Goal: Task Accomplishment & Management: Use online tool/utility

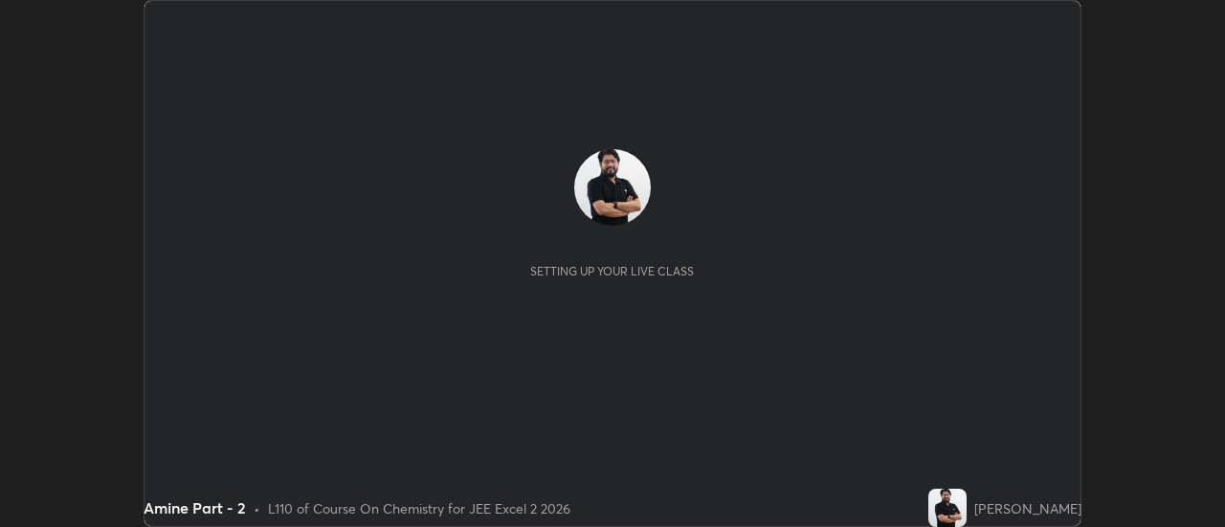
scroll to position [527, 1224]
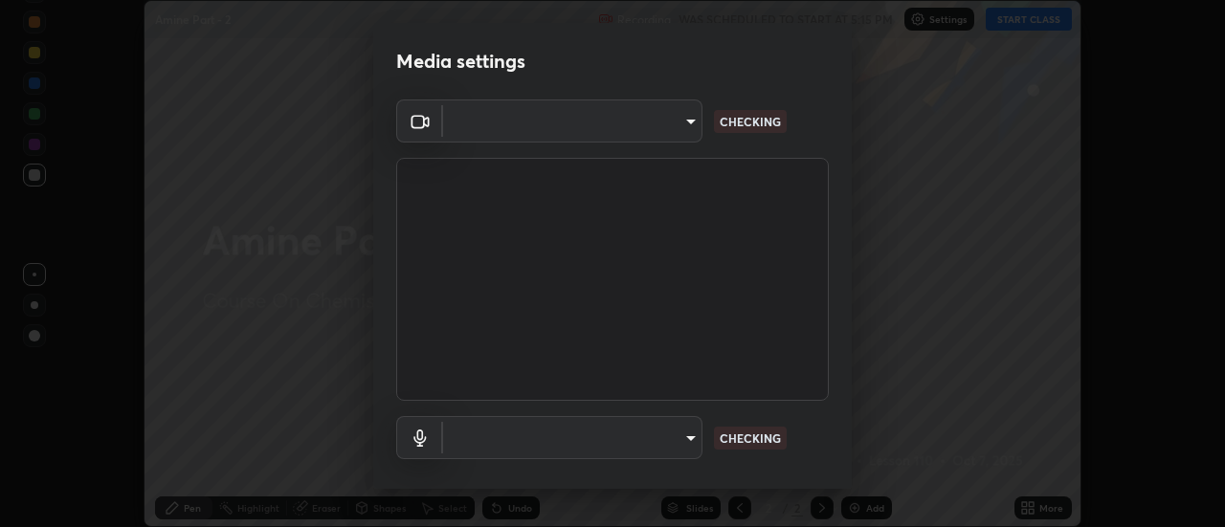
type input "0be616c92c2879d8fe19306c4b8383fc9b13f77197a30f876870ce6c7906effd"
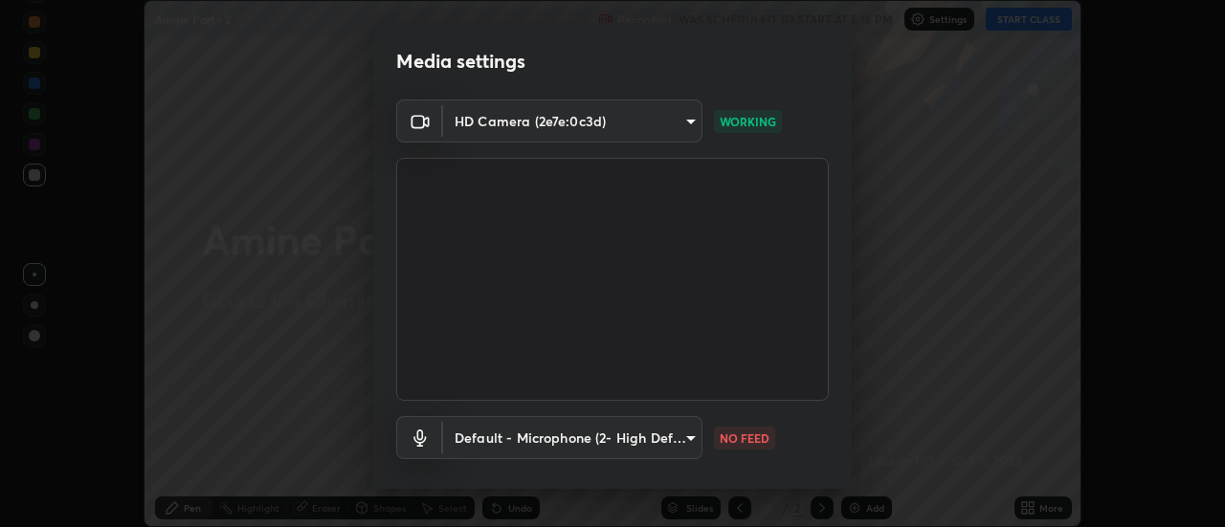
scroll to position [100, 0]
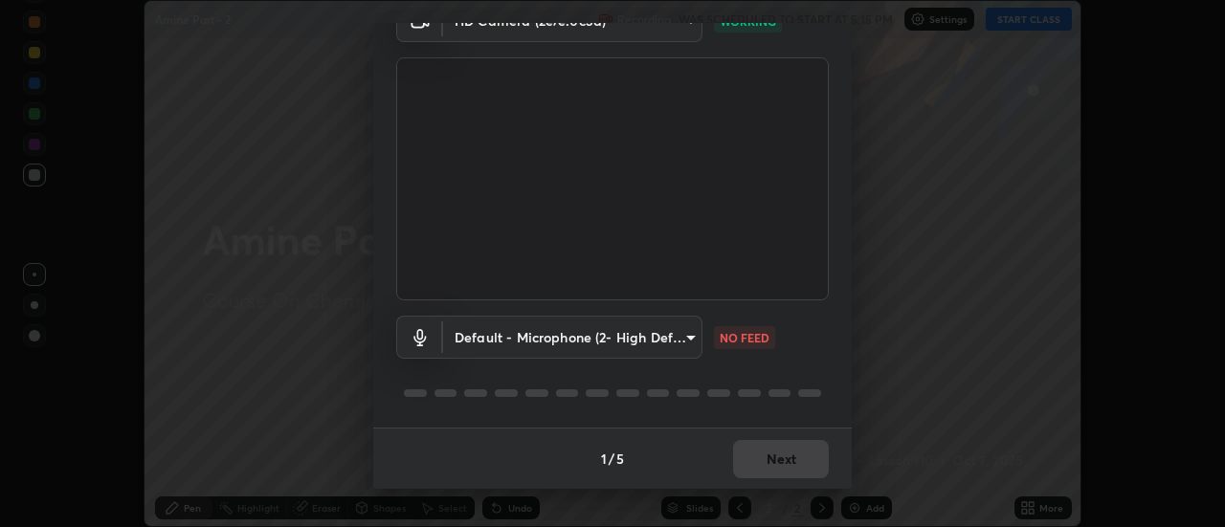
click at [587, 329] on body "Erase all Amine Part - 2 Recording WAS SCHEDULED TO START AT 5:15 PM Settings S…" at bounding box center [612, 263] width 1225 height 527
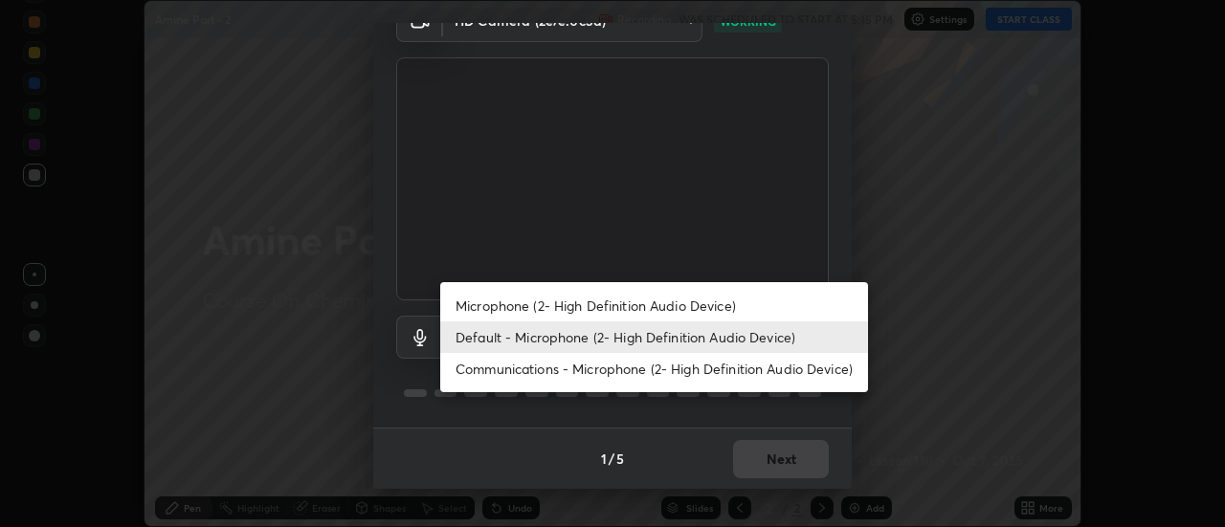
click at [521, 305] on li "Microphone (2- High Definition Audio Device)" at bounding box center [654, 306] width 428 height 32
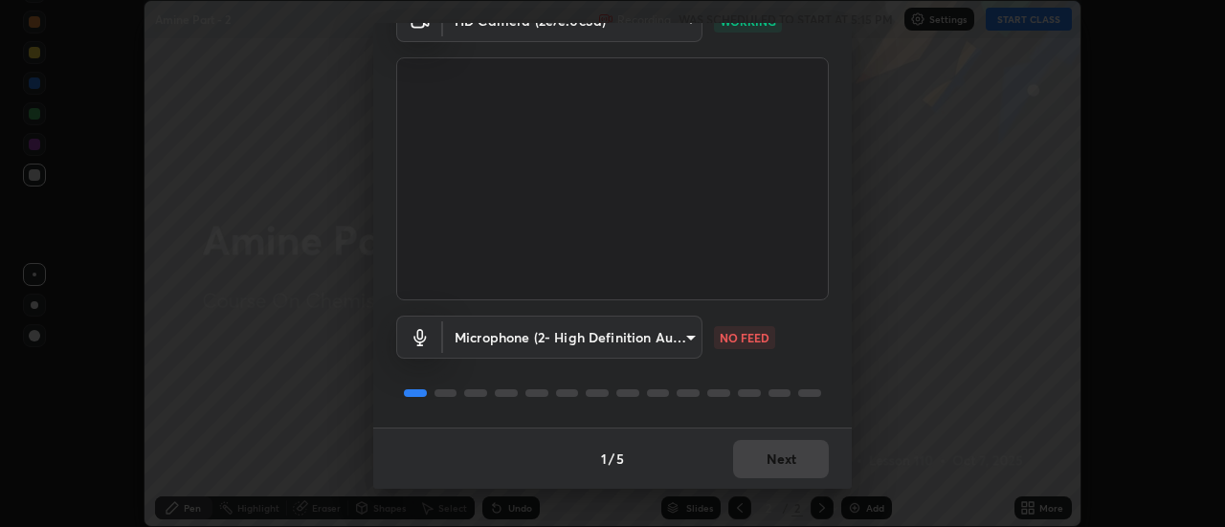
click at [510, 339] on body "Erase all Amine Part - 2 Recording WAS SCHEDULED TO START AT 5:15 PM Settings S…" at bounding box center [612, 263] width 1225 height 527
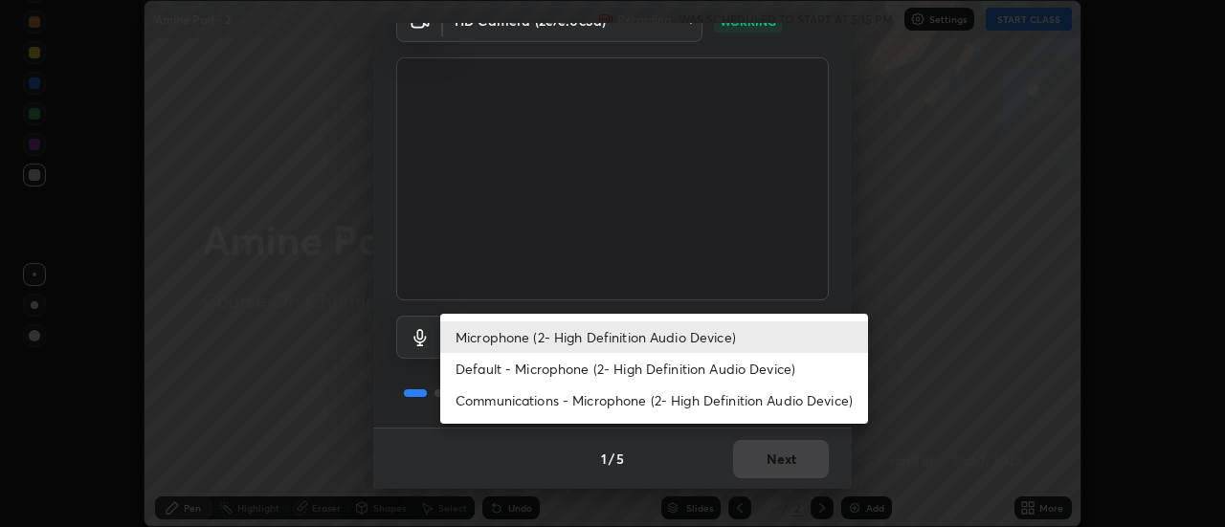
click at [518, 366] on li "Default - Microphone (2- High Definition Audio Device)" at bounding box center [654, 369] width 428 height 32
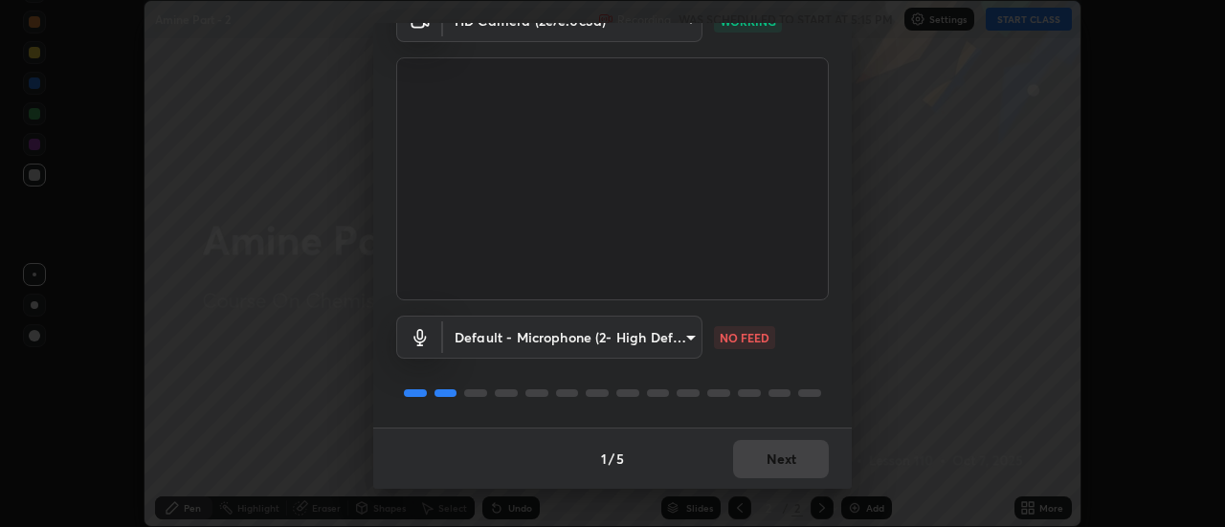
type input "default"
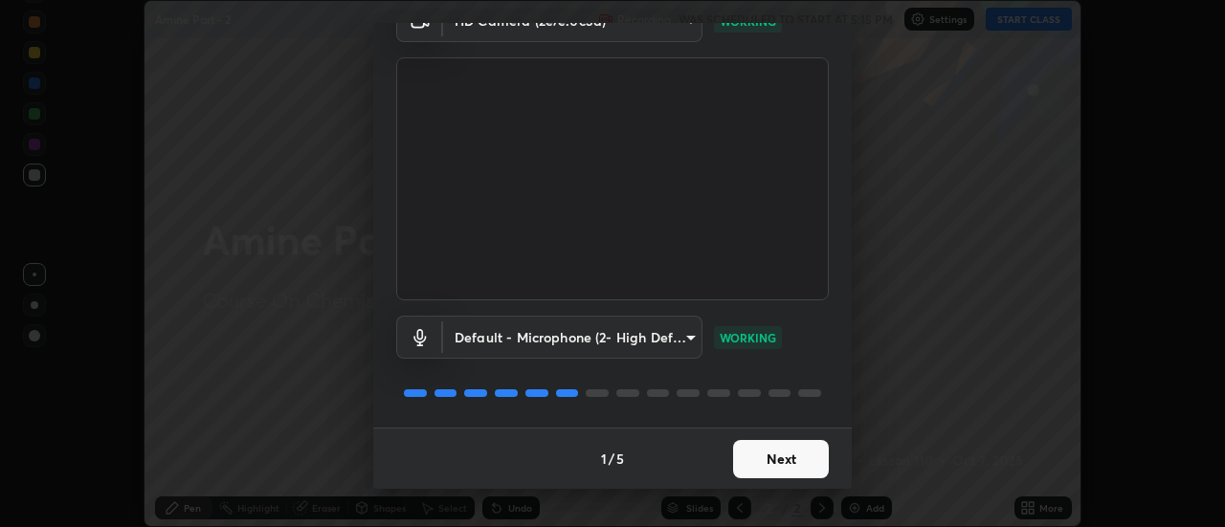
click at [784, 447] on button "Next" at bounding box center [781, 459] width 96 height 38
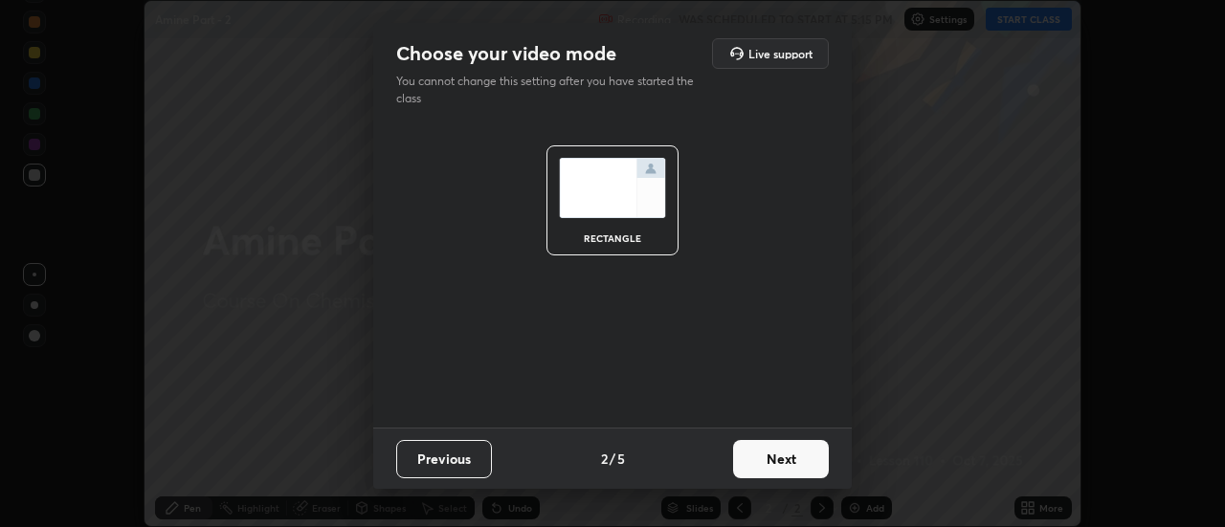
scroll to position [0, 0]
click at [790, 459] on button "Next" at bounding box center [781, 459] width 96 height 38
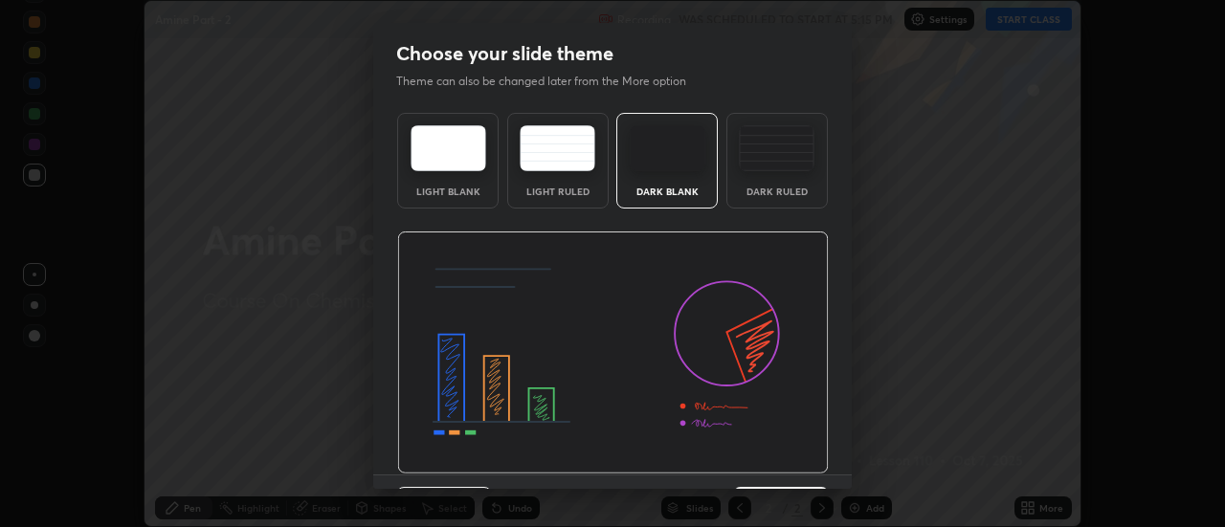
scroll to position [47, 0]
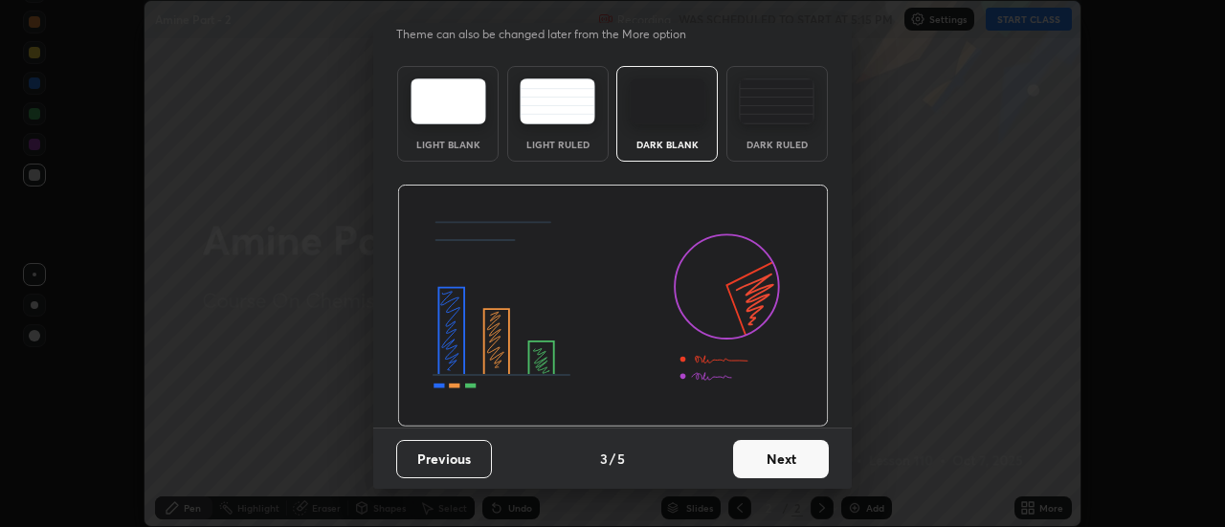
click at [800, 471] on button "Next" at bounding box center [781, 459] width 96 height 38
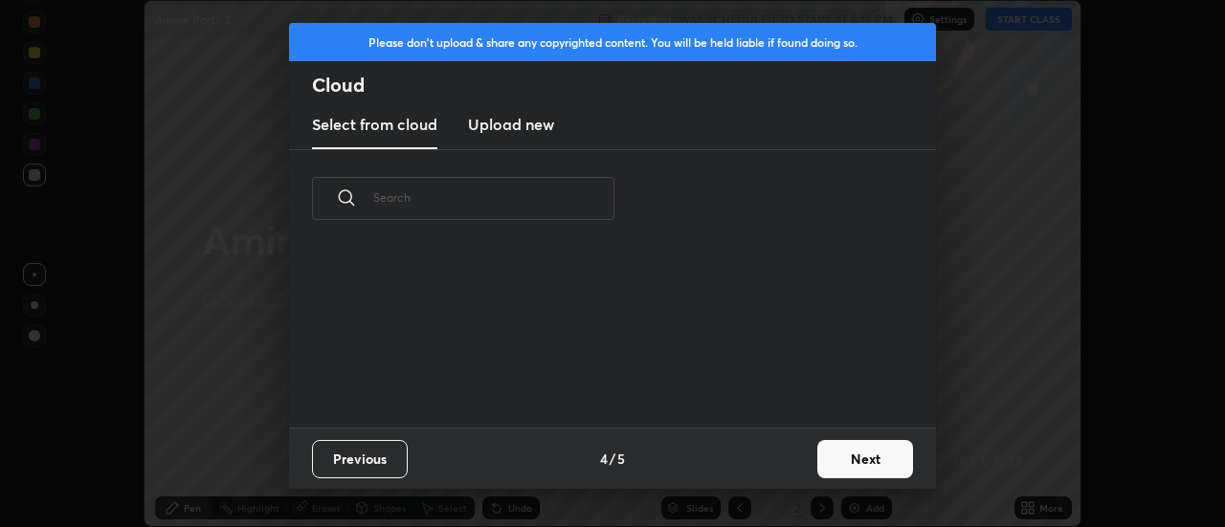
click at [863, 459] on button "Next" at bounding box center [865, 459] width 96 height 38
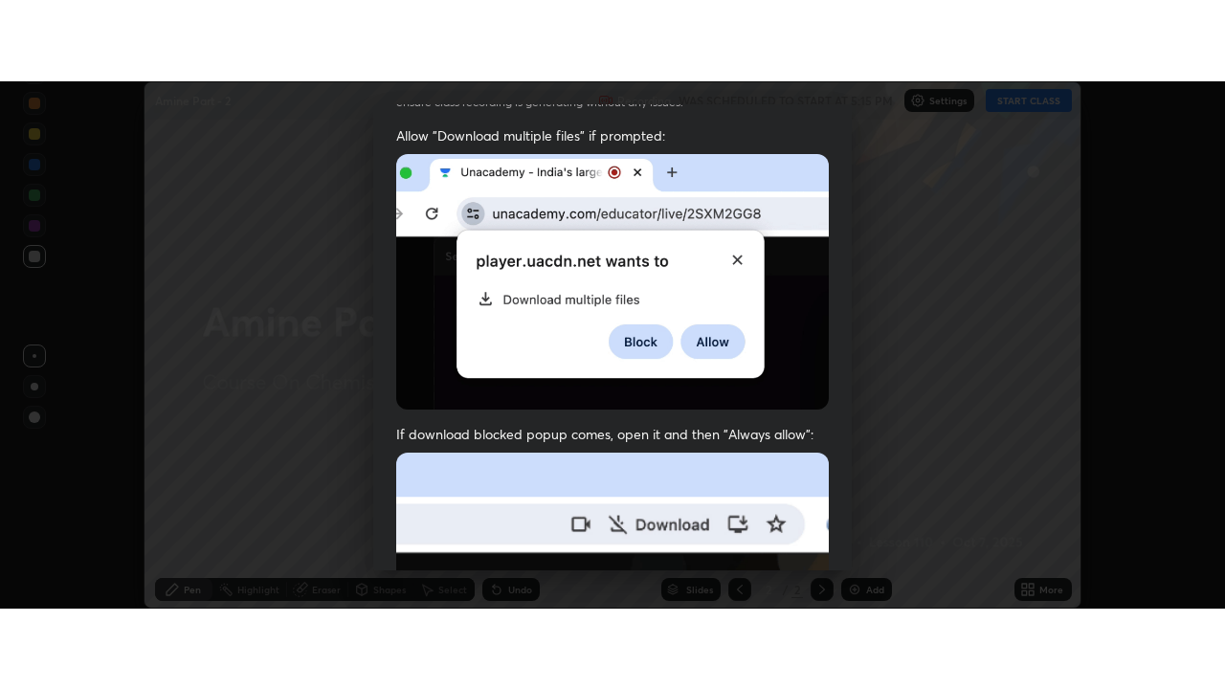
scroll to position [485, 0]
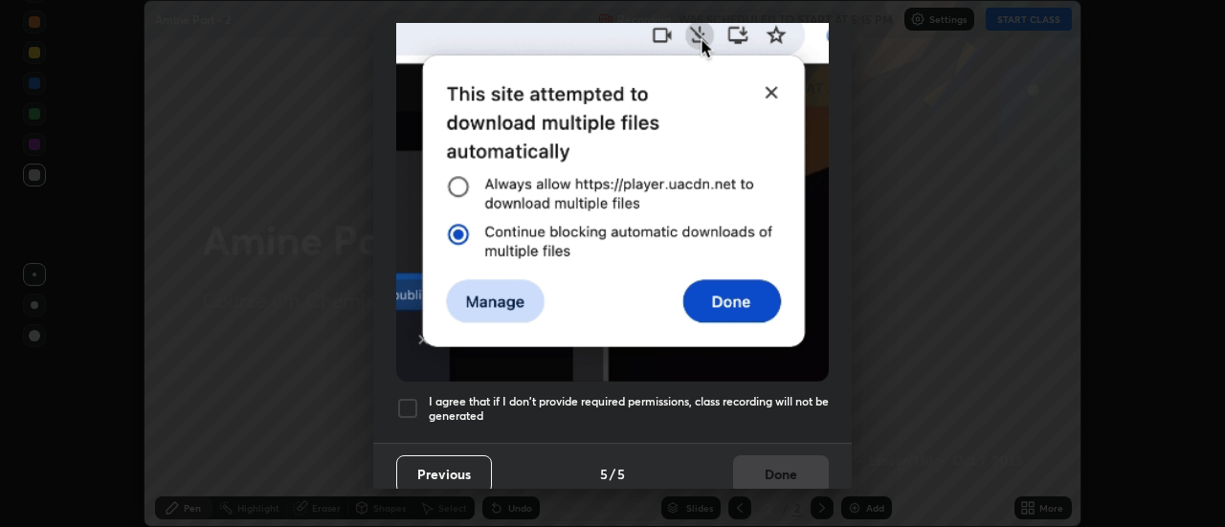
click at [409, 397] on div at bounding box center [407, 408] width 23 height 23
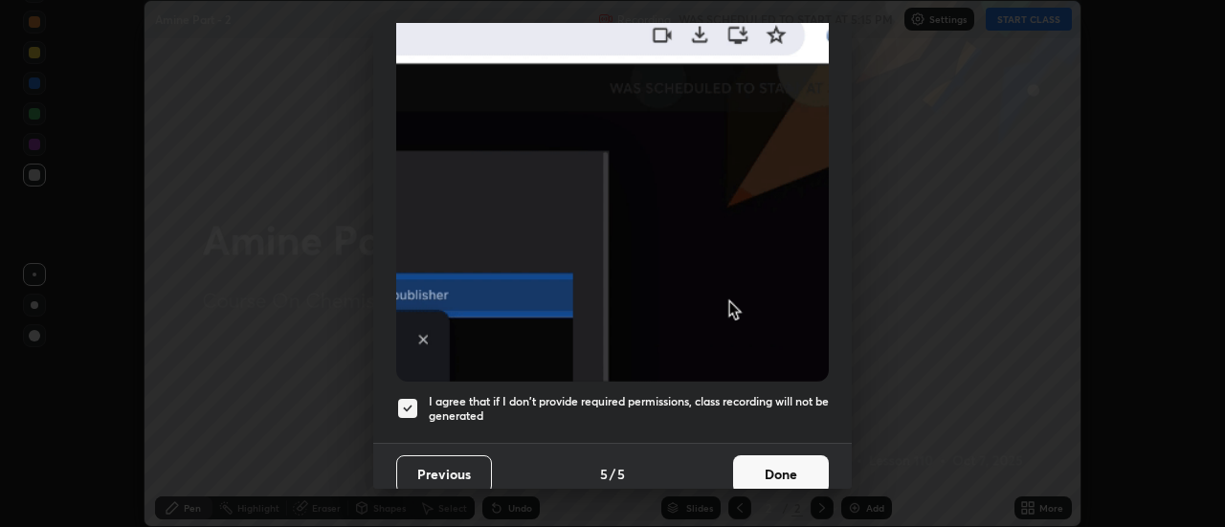
click at [782, 463] on button "Done" at bounding box center [781, 474] width 96 height 38
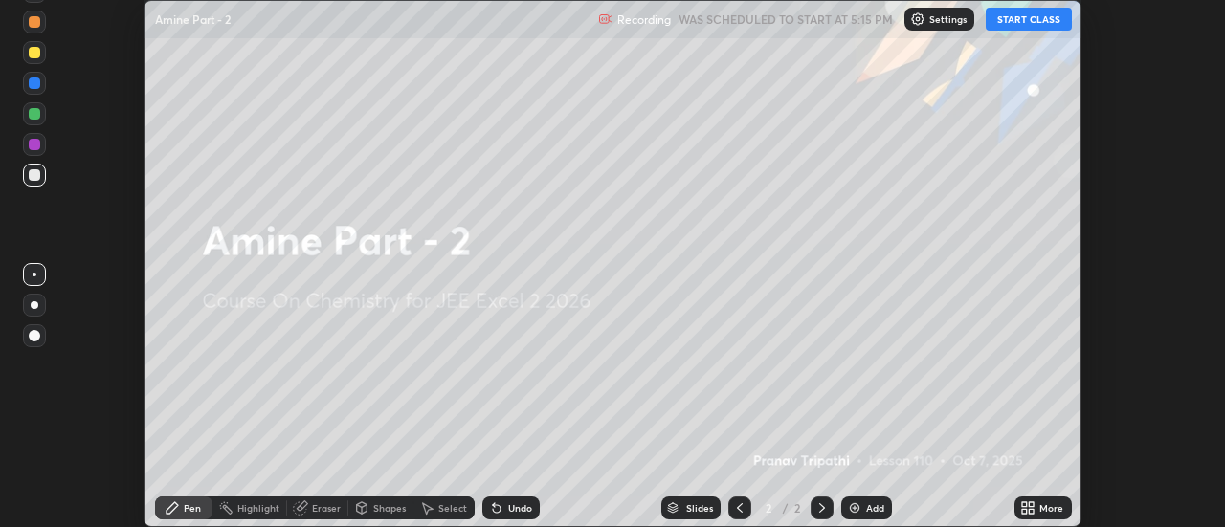
click at [1027, 507] on icon at bounding box center [1024, 504] width 5 height 5
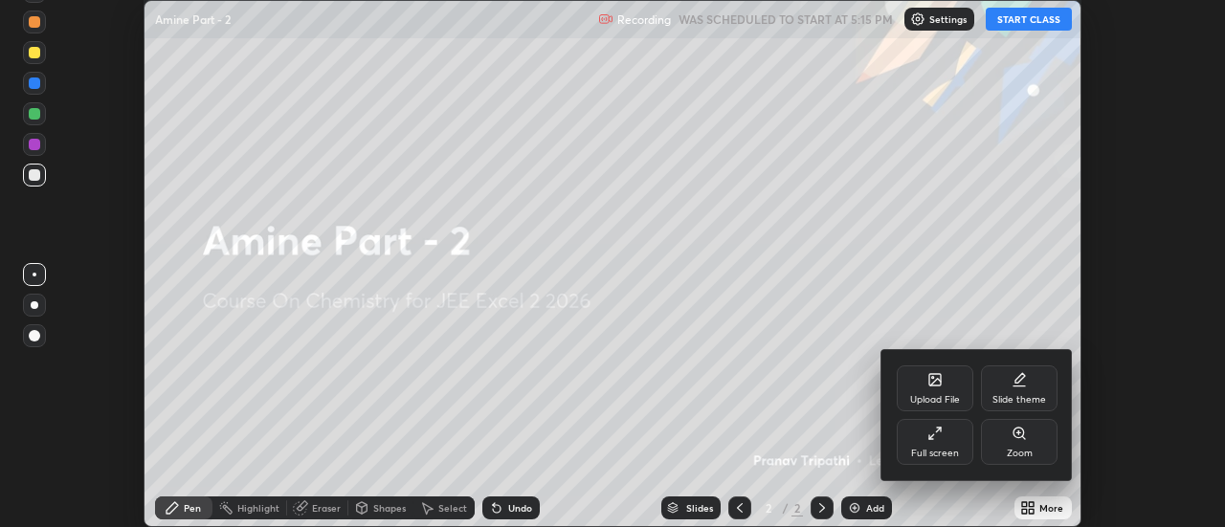
click at [959, 441] on div "Full screen" at bounding box center [935, 442] width 77 height 46
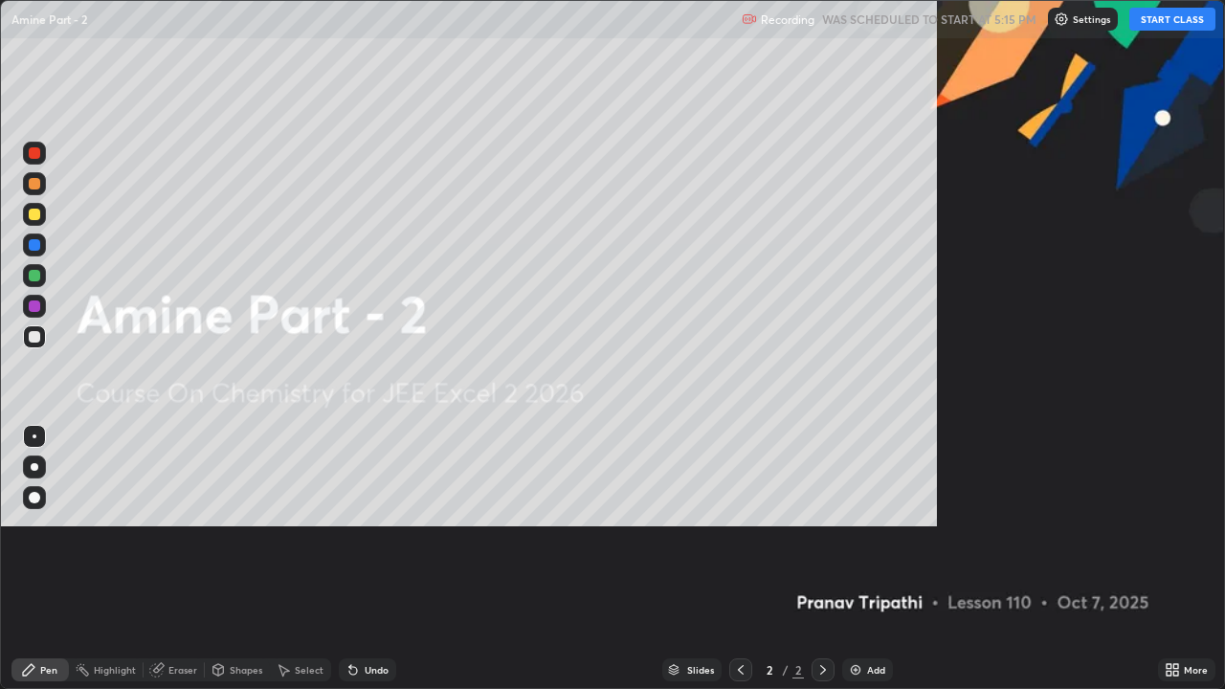
scroll to position [689, 1225]
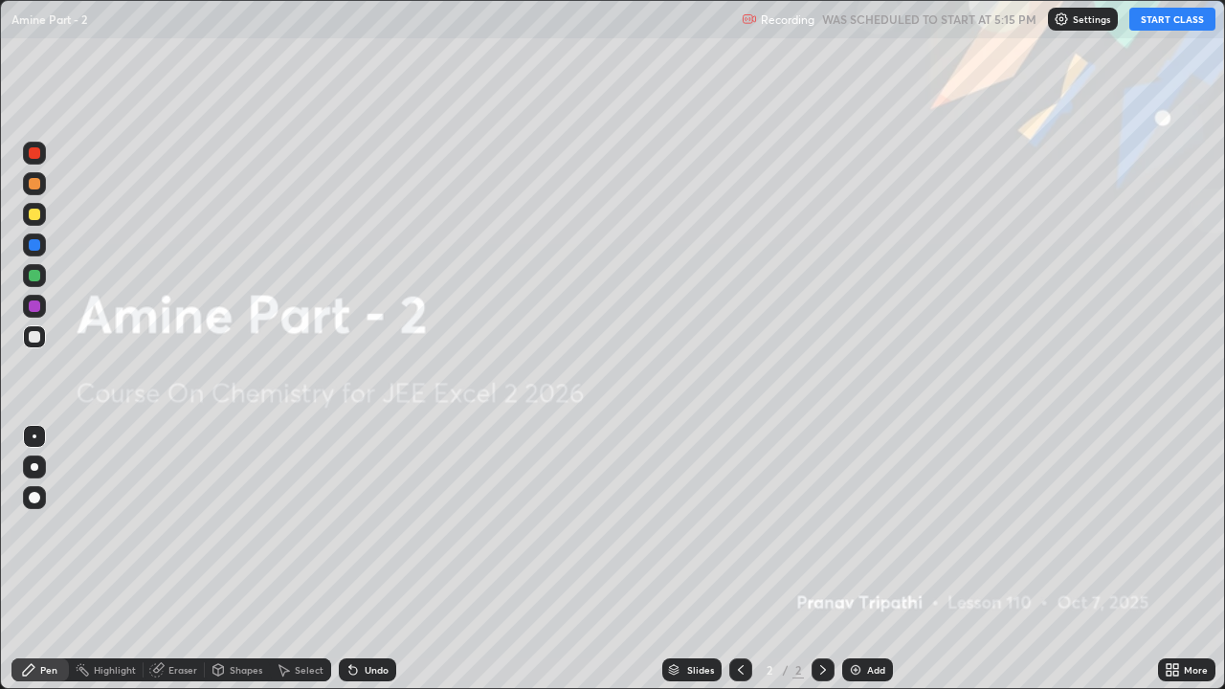
click at [1163, 18] on button "START CLASS" at bounding box center [1172, 19] width 86 height 23
click at [853, 526] on img at bounding box center [855, 669] width 15 height 15
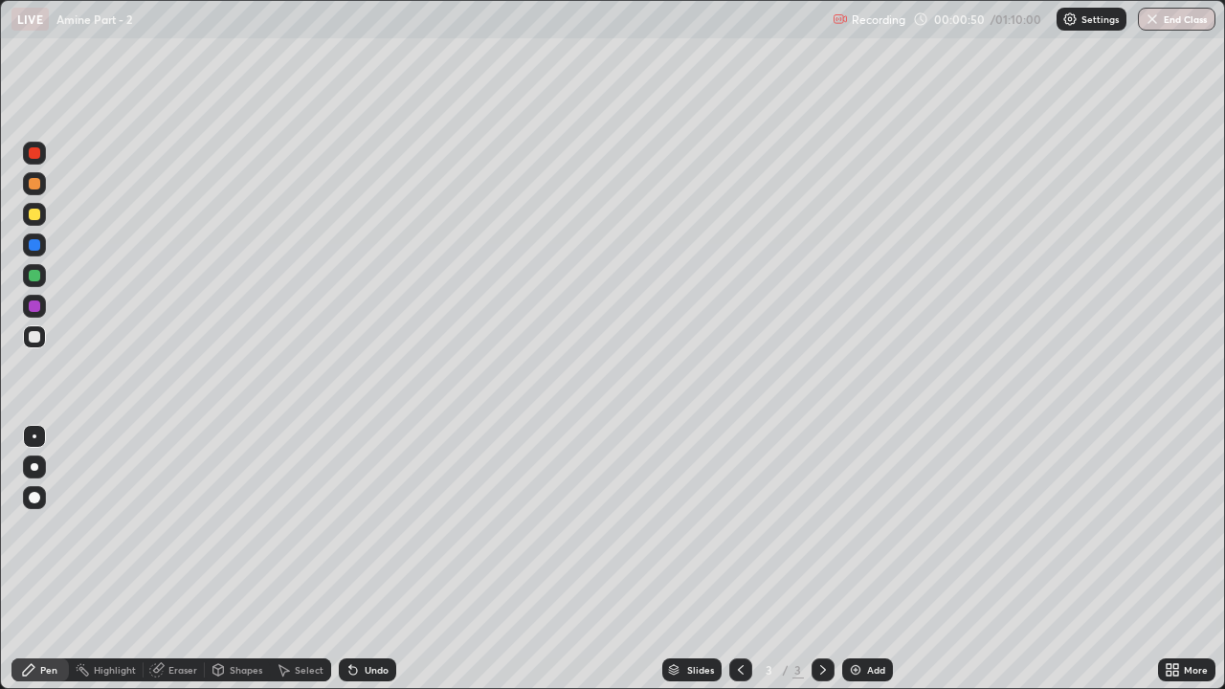
click at [184, 526] on div "Eraser" at bounding box center [182, 670] width 29 height 10
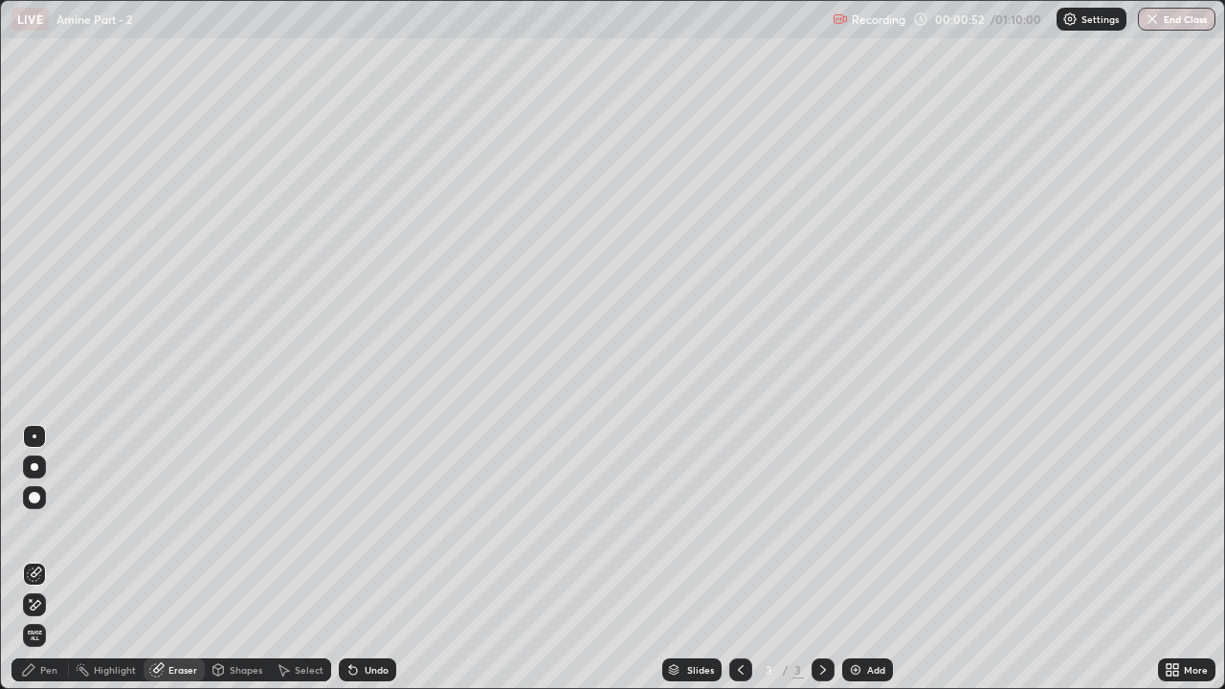
click at [46, 526] on div "Pen" at bounding box center [48, 670] width 17 height 10
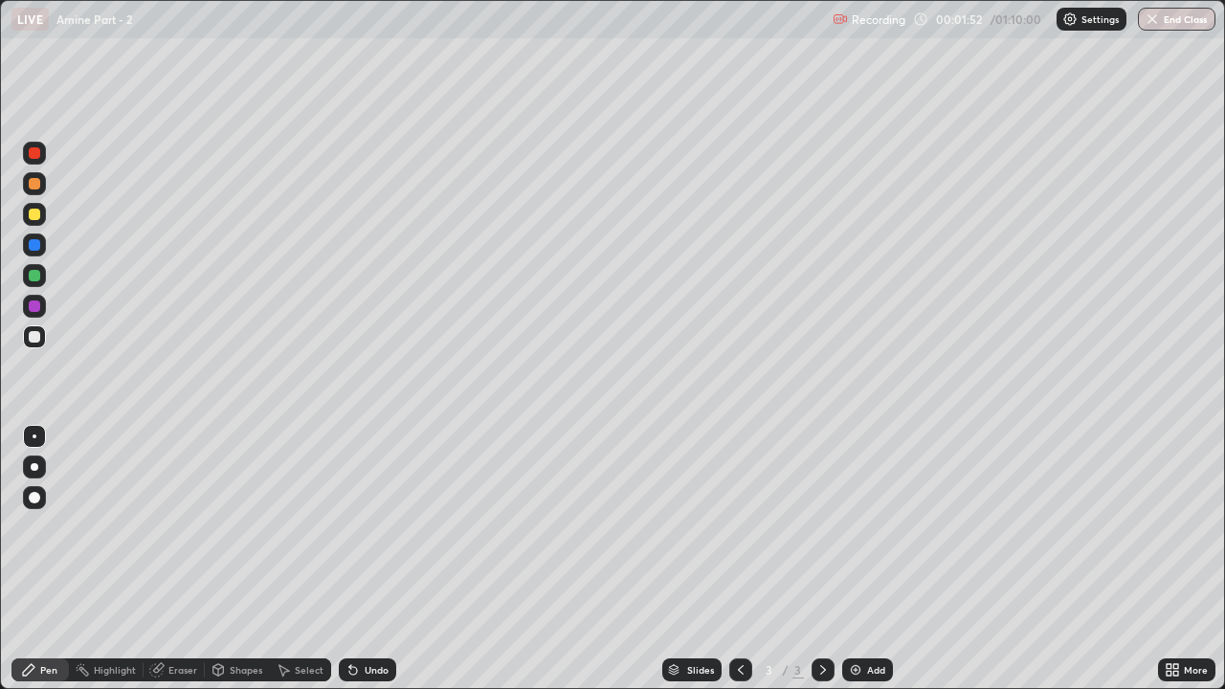
click at [36, 275] on div at bounding box center [34, 275] width 11 height 11
click at [43, 218] on div at bounding box center [34, 214] width 23 height 23
click at [34, 185] on div at bounding box center [34, 183] width 11 height 11
click at [867, 526] on div "Add" at bounding box center [876, 670] width 18 height 10
click at [189, 526] on div "Eraser" at bounding box center [182, 670] width 29 height 10
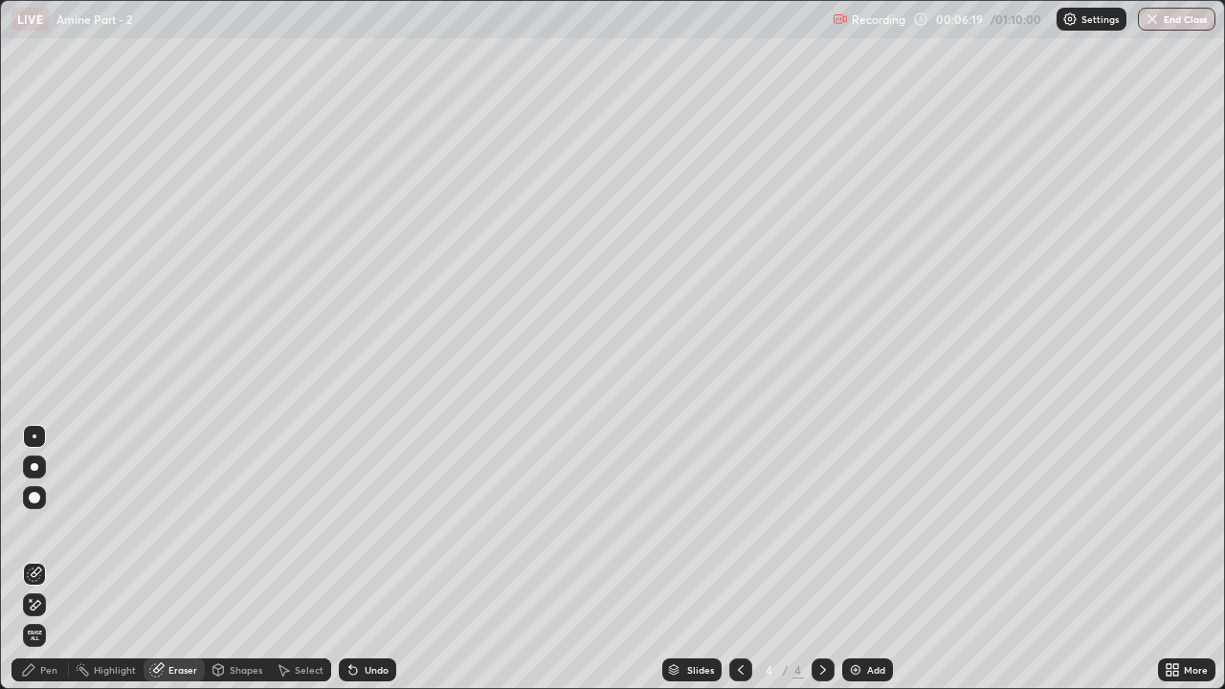
click at [52, 526] on div "Pen" at bounding box center [48, 670] width 17 height 10
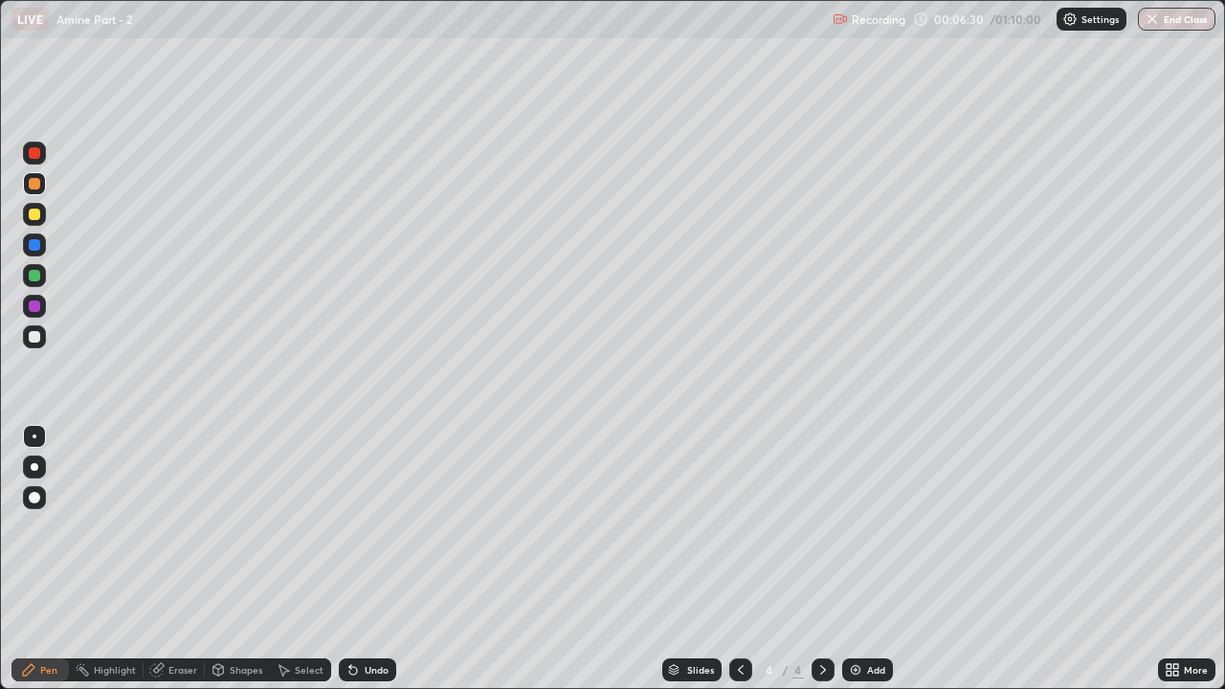
click at [38, 212] on div at bounding box center [34, 214] width 11 height 11
click at [168, 526] on div "Eraser" at bounding box center [182, 670] width 29 height 10
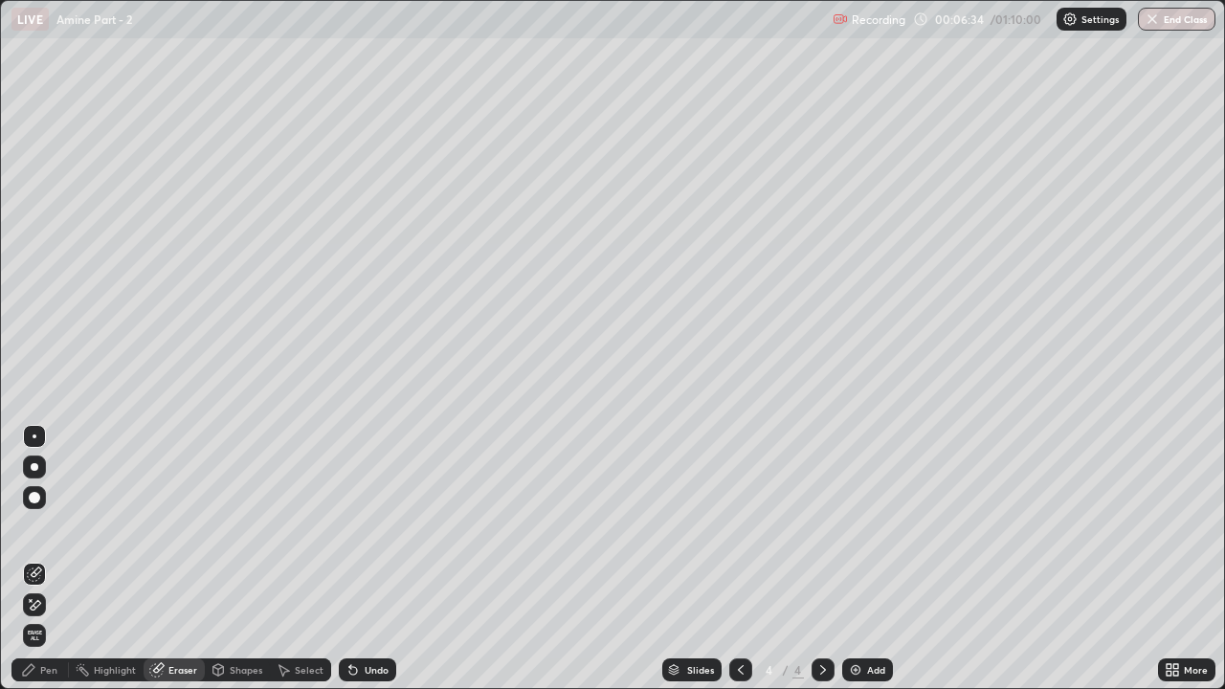
click at [47, 526] on div "Pen" at bounding box center [48, 670] width 17 height 10
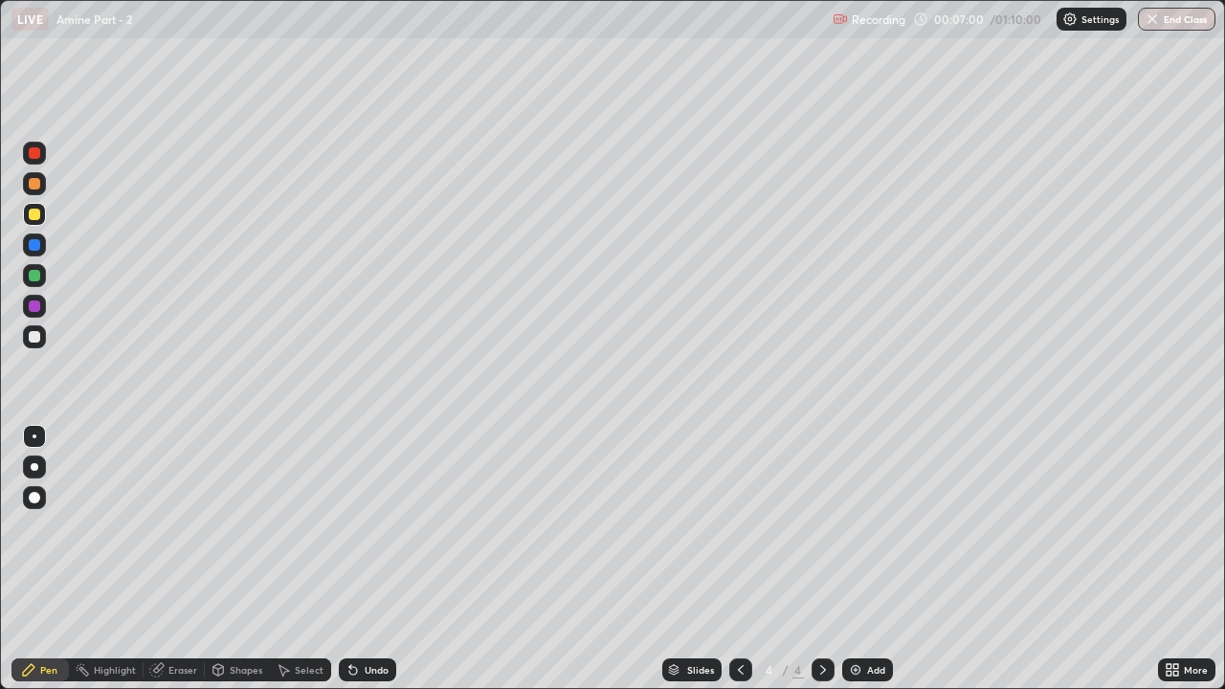
click at [198, 526] on div "Eraser" at bounding box center [174, 669] width 61 height 23
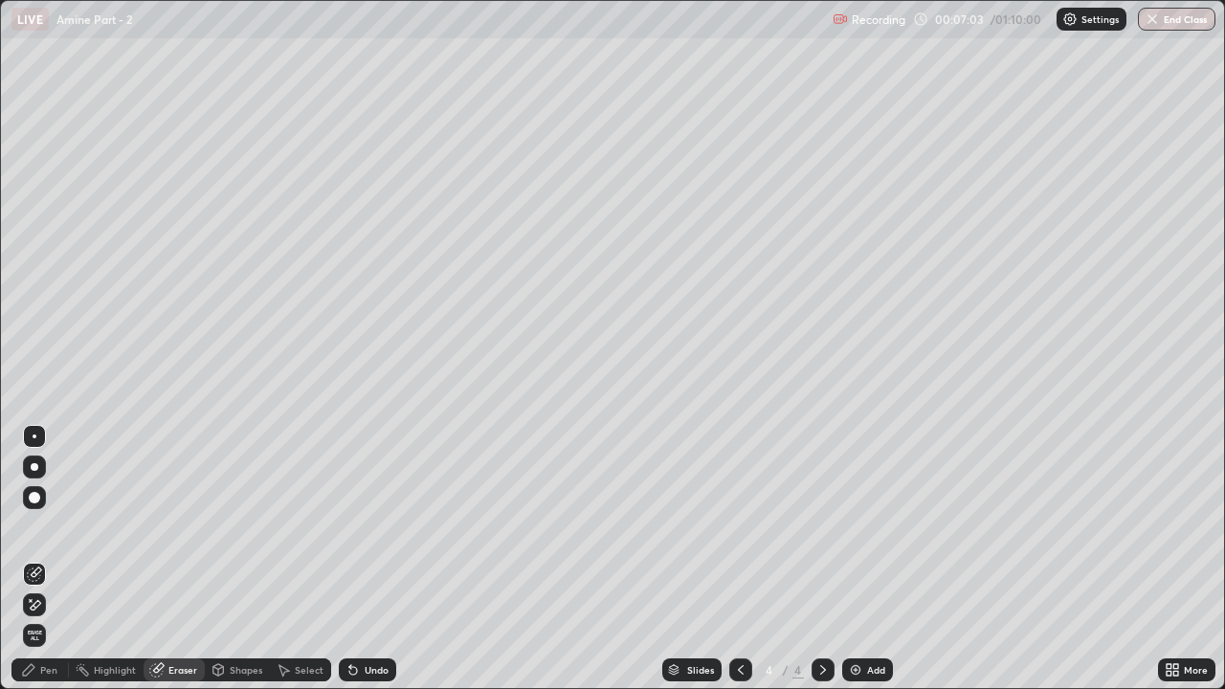
click at [43, 526] on div "Pen" at bounding box center [39, 669] width 57 height 23
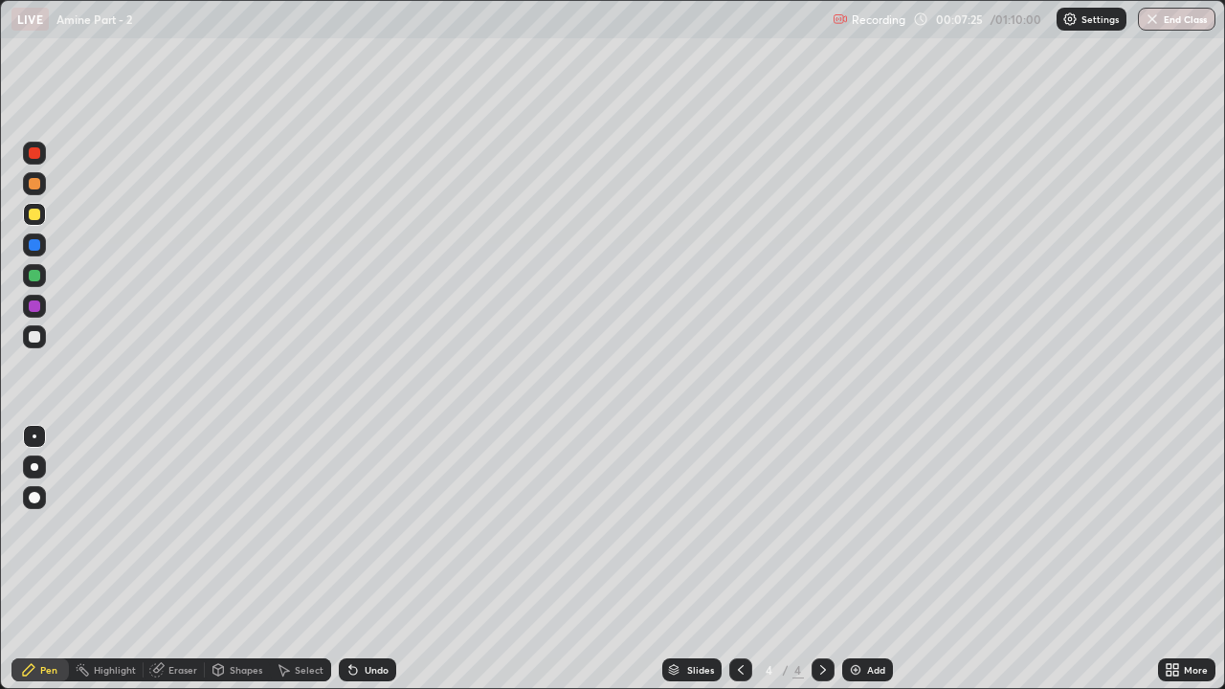
click at [37, 276] on div at bounding box center [34, 275] width 11 height 11
click at [38, 336] on div at bounding box center [34, 336] width 11 height 11
click at [34, 277] on div at bounding box center [34, 275] width 11 height 11
click at [39, 217] on div at bounding box center [34, 214] width 23 height 23
click at [186, 526] on div "Eraser" at bounding box center [182, 670] width 29 height 10
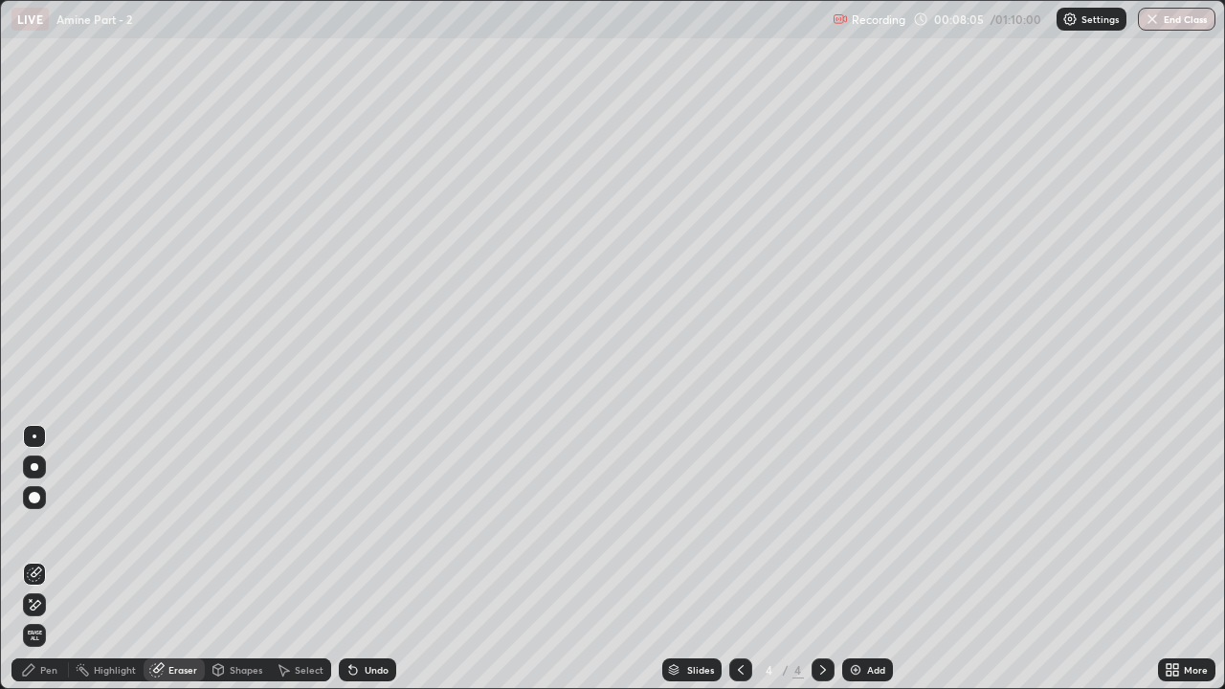
click at [47, 526] on div "Pen" at bounding box center [48, 670] width 17 height 10
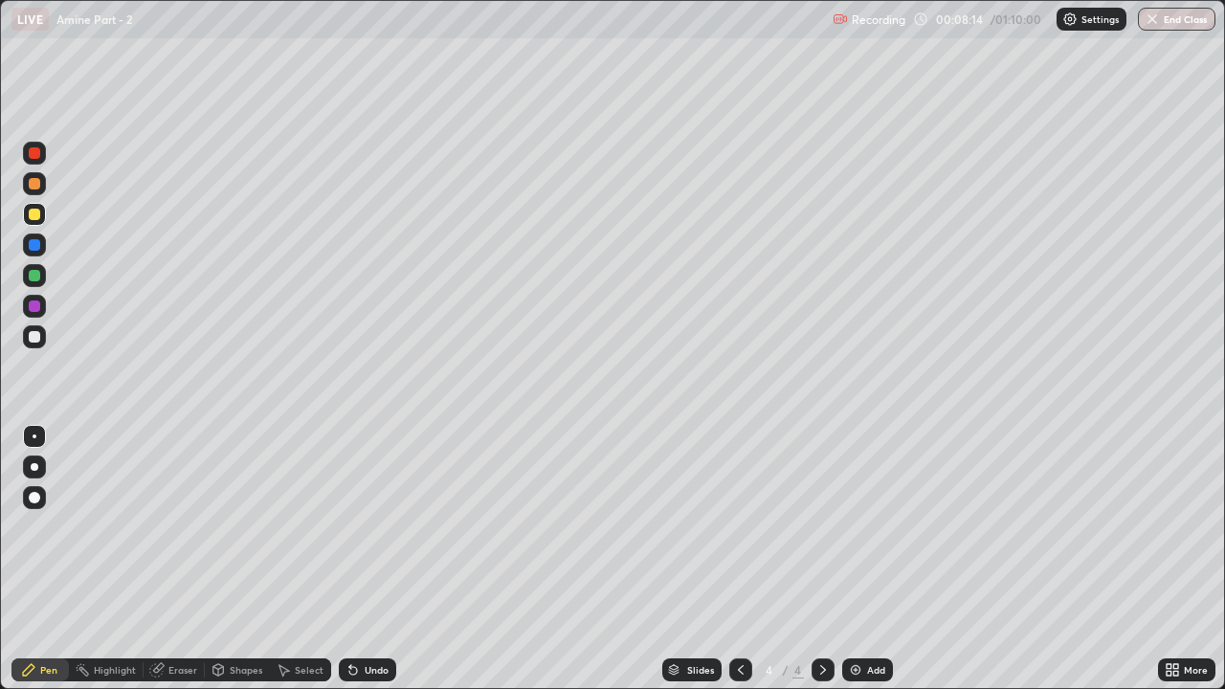
click at [38, 181] on div at bounding box center [34, 183] width 11 height 11
click at [41, 336] on div at bounding box center [34, 336] width 23 height 23
click at [35, 218] on div at bounding box center [34, 214] width 11 height 11
click at [34, 185] on div at bounding box center [34, 183] width 11 height 11
click at [856, 526] on img at bounding box center [855, 669] width 15 height 15
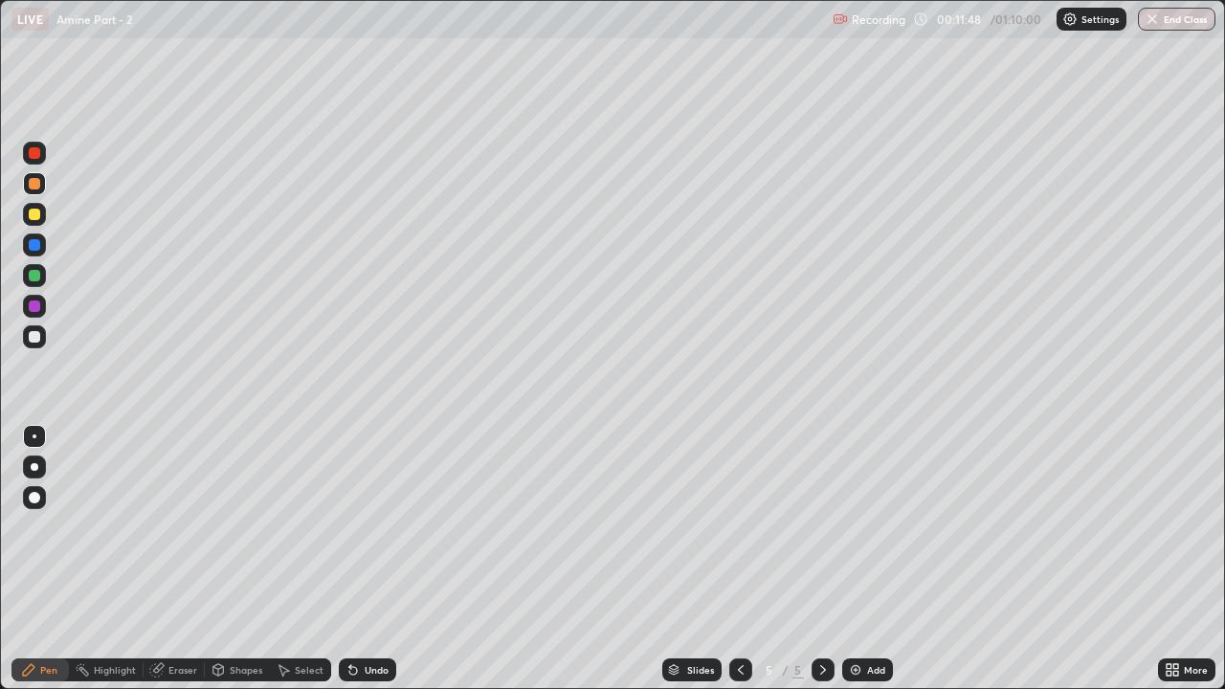
click at [29, 336] on div at bounding box center [34, 336] width 11 height 11
click at [38, 215] on div at bounding box center [34, 214] width 11 height 11
click at [41, 278] on div at bounding box center [34, 275] width 23 height 23
click at [45, 335] on div at bounding box center [34, 336] width 23 height 23
click at [873, 526] on div "Add" at bounding box center [876, 670] width 18 height 10
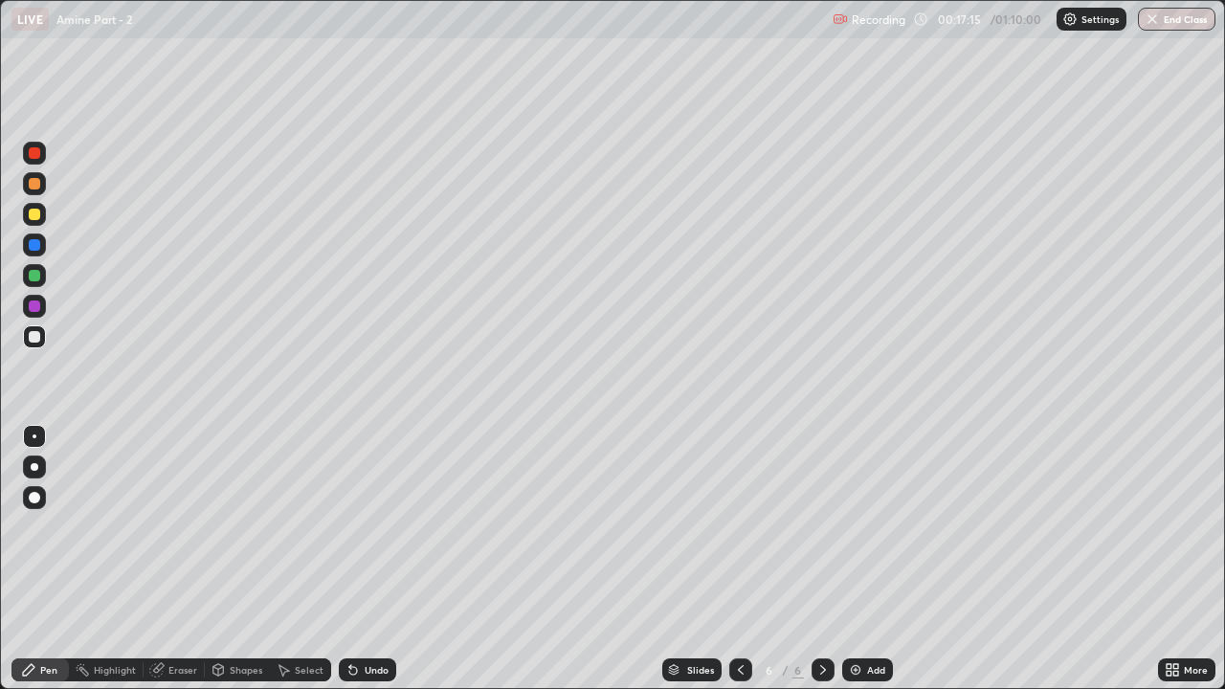
click at [741, 526] on icon at bounding box center [740, 669] width 15 height 15
click at [821, 526] on icon at bounding box center [822, 669] width 15 height 15
click at [34, 212] on div at bounding box center [34, 214] width 11 height 11
click at [34, 343] on div at bounding box center [34, 336] width 23 height 23
click at [35, 276] on div at bounding box center [34, 275] width 11 height 11
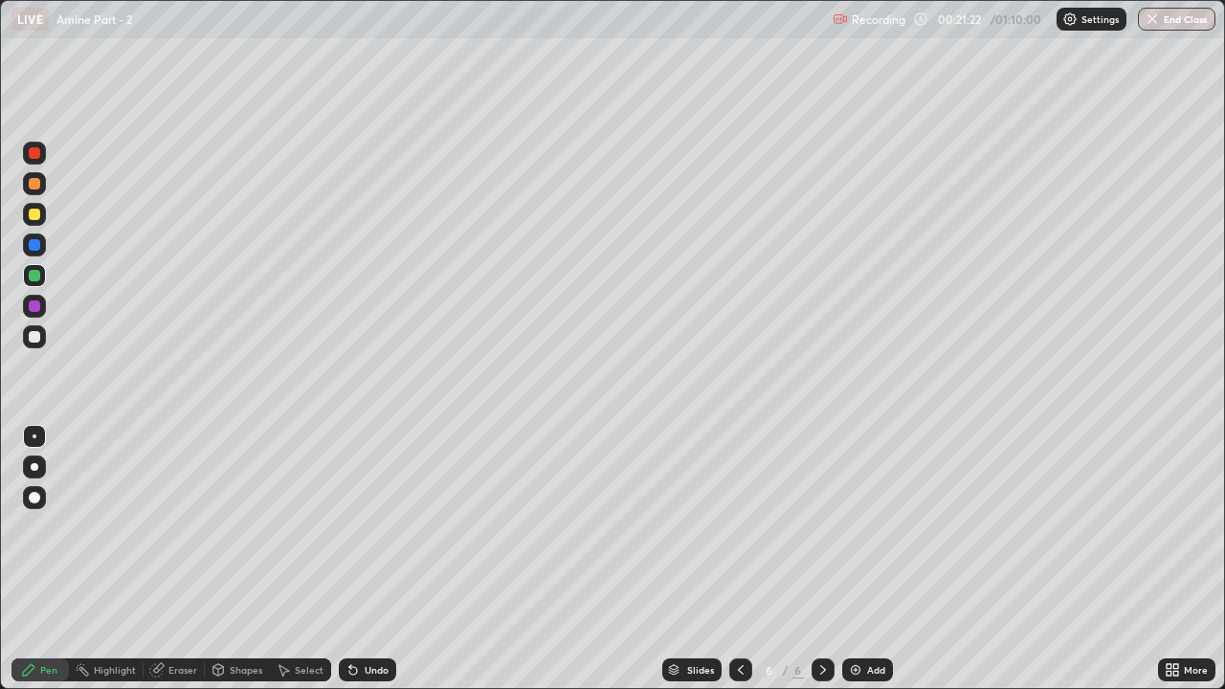
click at [38, 311] on div at bounding box center [34, 306] width 23 height 23
click at [742, 526] on icon at bounding box center [740, 669] width 15 height 15
click at [740, 526] on icon at bounding box center [740, 669] width 15 height 15
click at [818, 526] on icon at bounding box center [822, 669] width 15 height 15
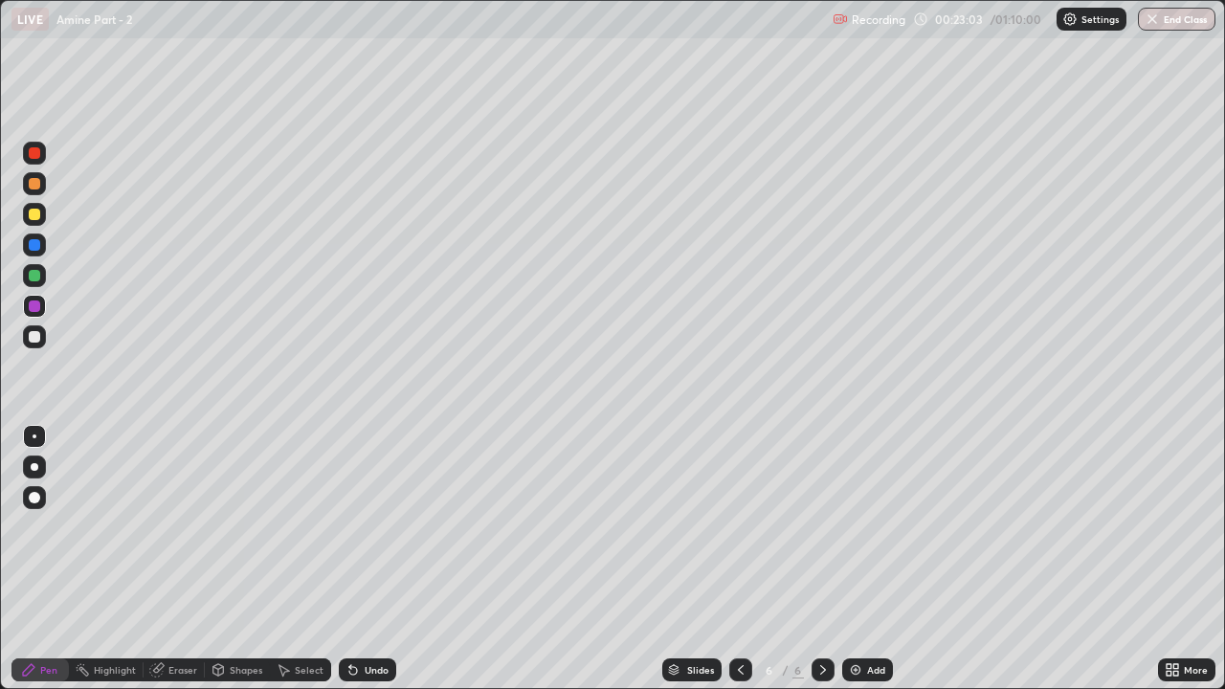
click at [746, 526] on div at bounding box center [740, 669] width 23 height 23
click at [741, 526] on icon at bounding box center [740, 669] width 15 height 15
click at [818, 526] on icon at bounding box center [822, 669] width 15 height 15
click at [821, 526] on icon at bounding box center [822, 669] width 15 height 15
click at [864, 526] on div "Add" at bounding box center [867, 669] width 51 height 23
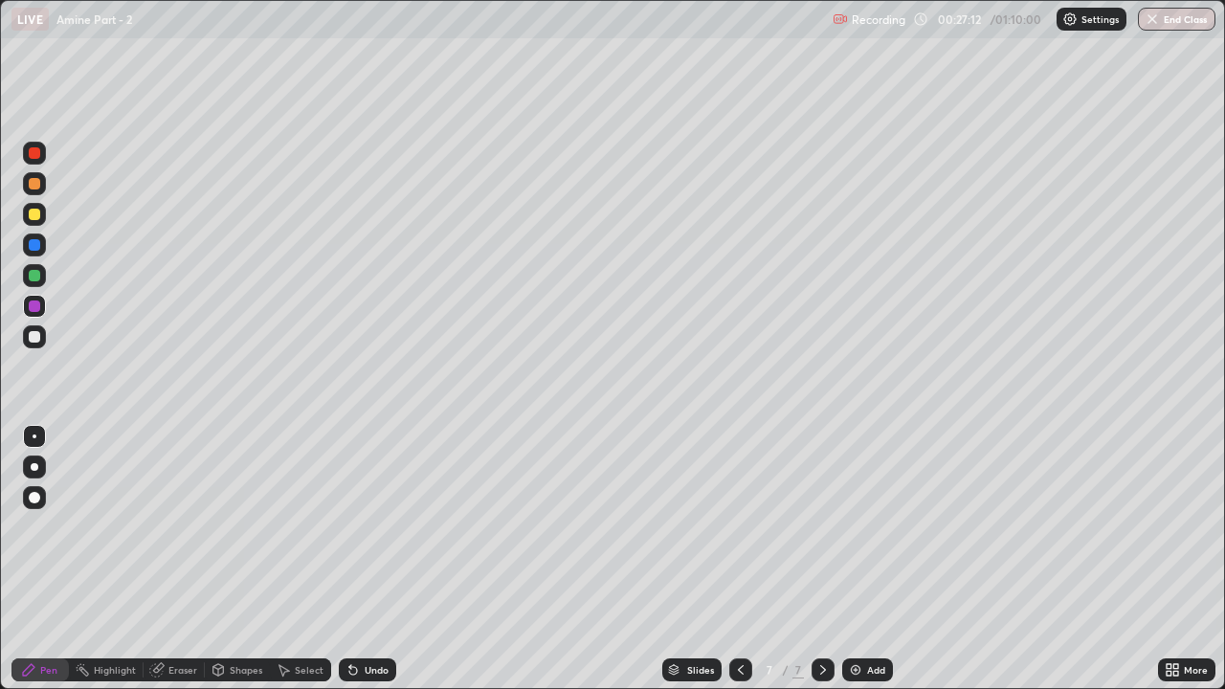
click at [180, 526] on div "Eraser" at bounding box center [182, 670] width 29 height 10
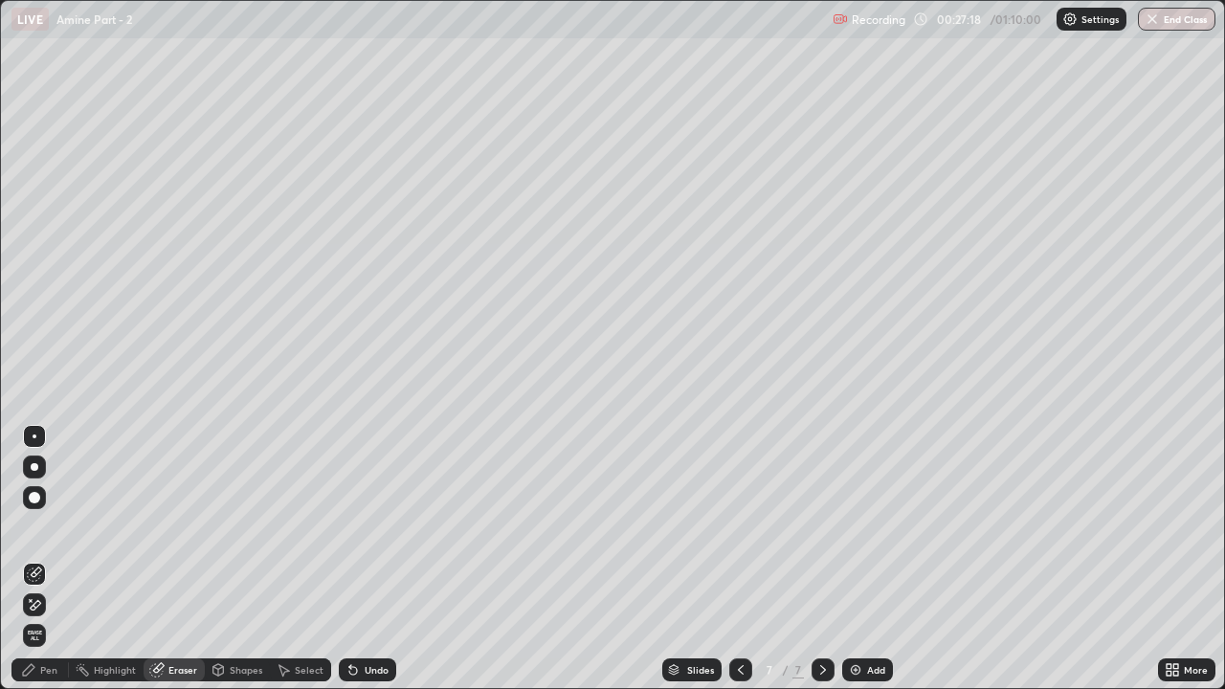
click at [53, 526] on div "Pen" at bounding box center [48, 670] width 17 height 10
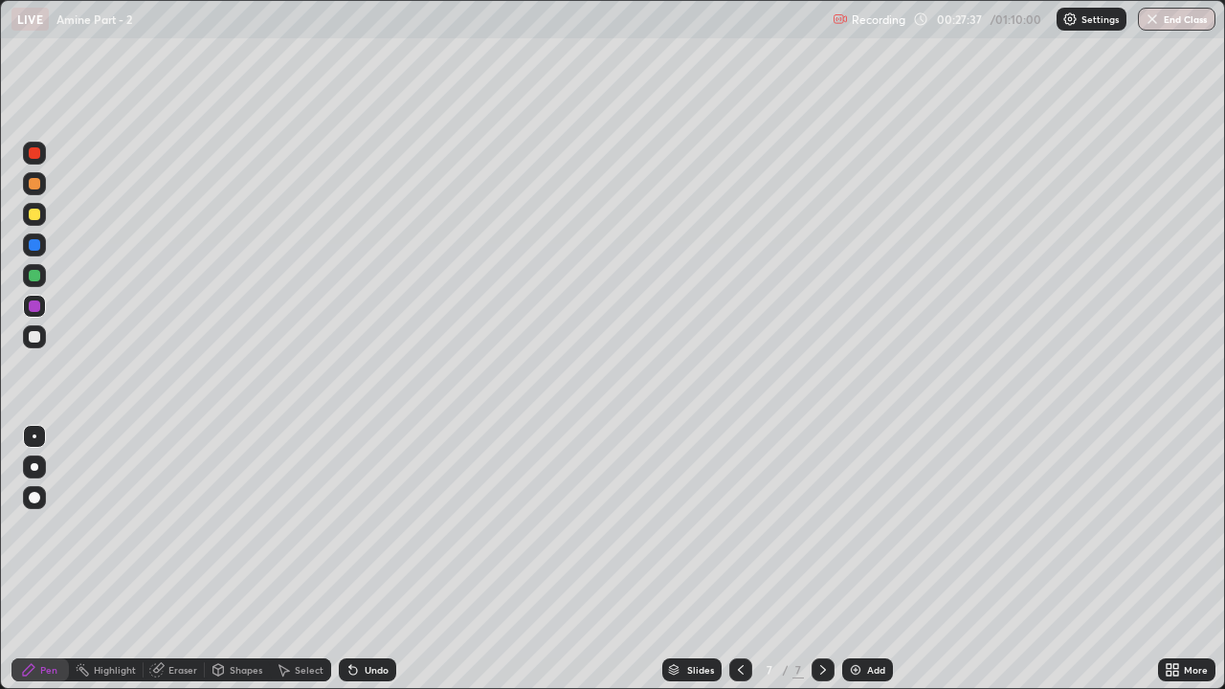
click at [32, 278] on div at bounding box center [34, 275] width 11 height 11
click at [172, 526] on div "Eraser" at bounding box center [182, 670] width 29 height 10
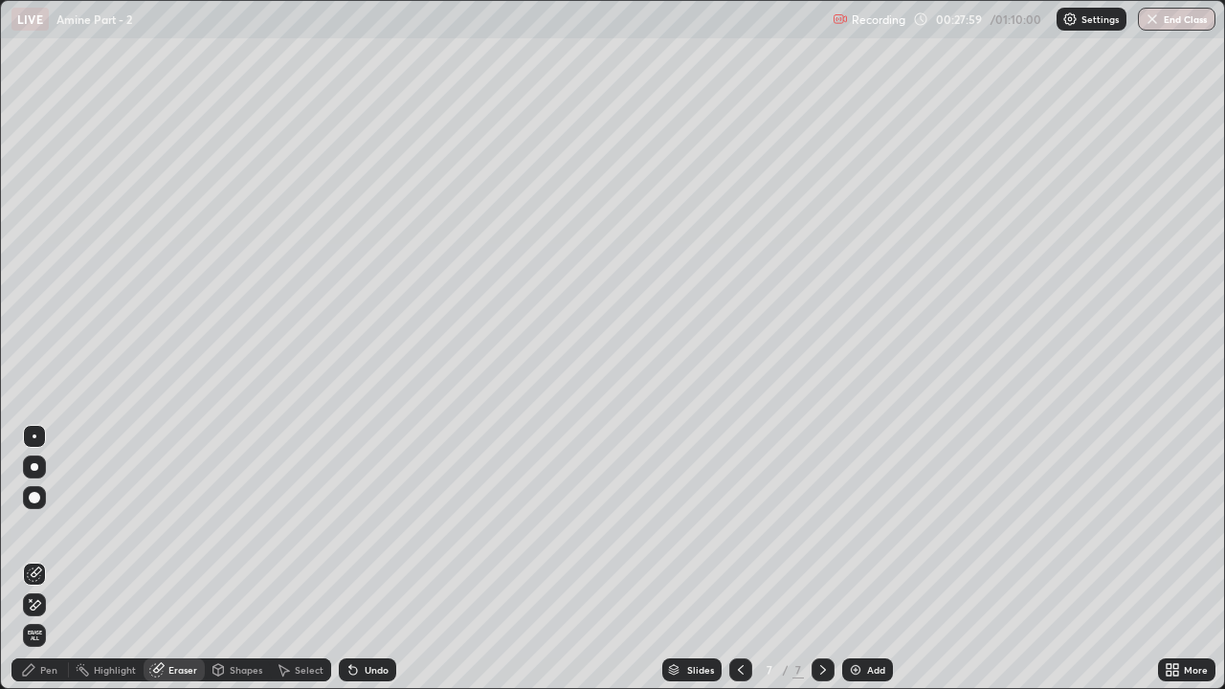
click at [56, 526] on div "Pen" at bounding box center [48, 670] width 17 height 10
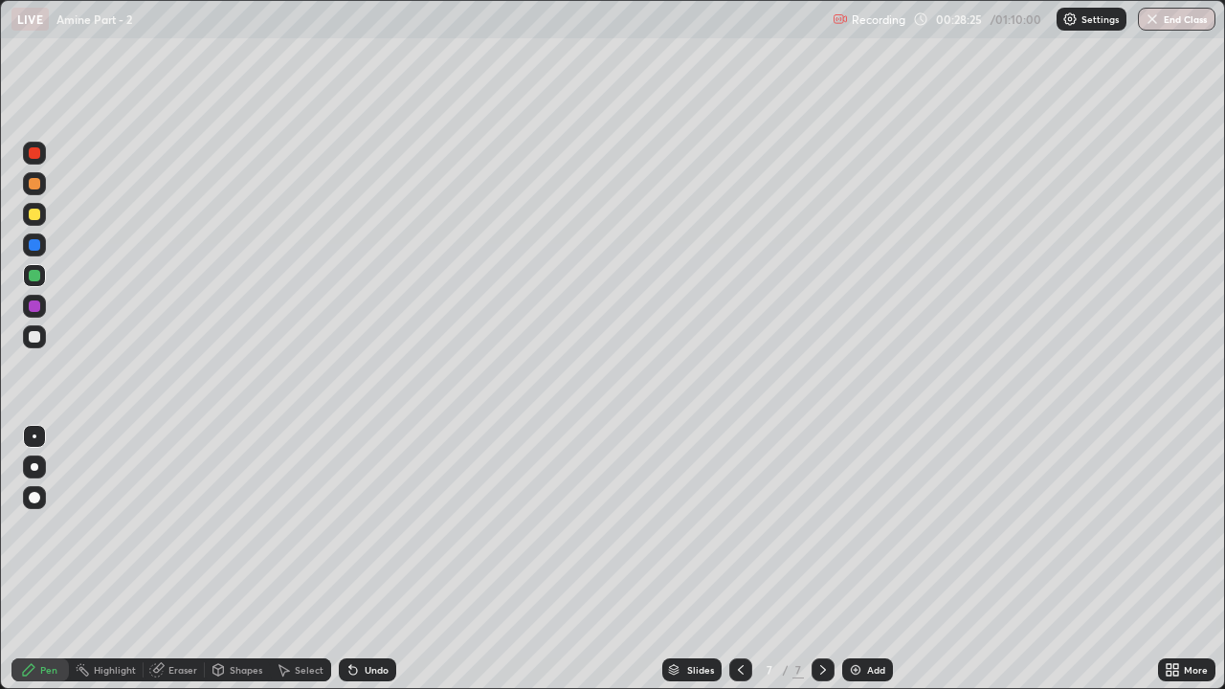
click at [42, 215] on div at bounding box center [34, 214] width 23 height 23
click at [42, 183] on div at bounding box center [34, 183] width 23 height 23
click at [179, 526] on div "Eraser" at bounding box center [182, 670] width 29 height 10
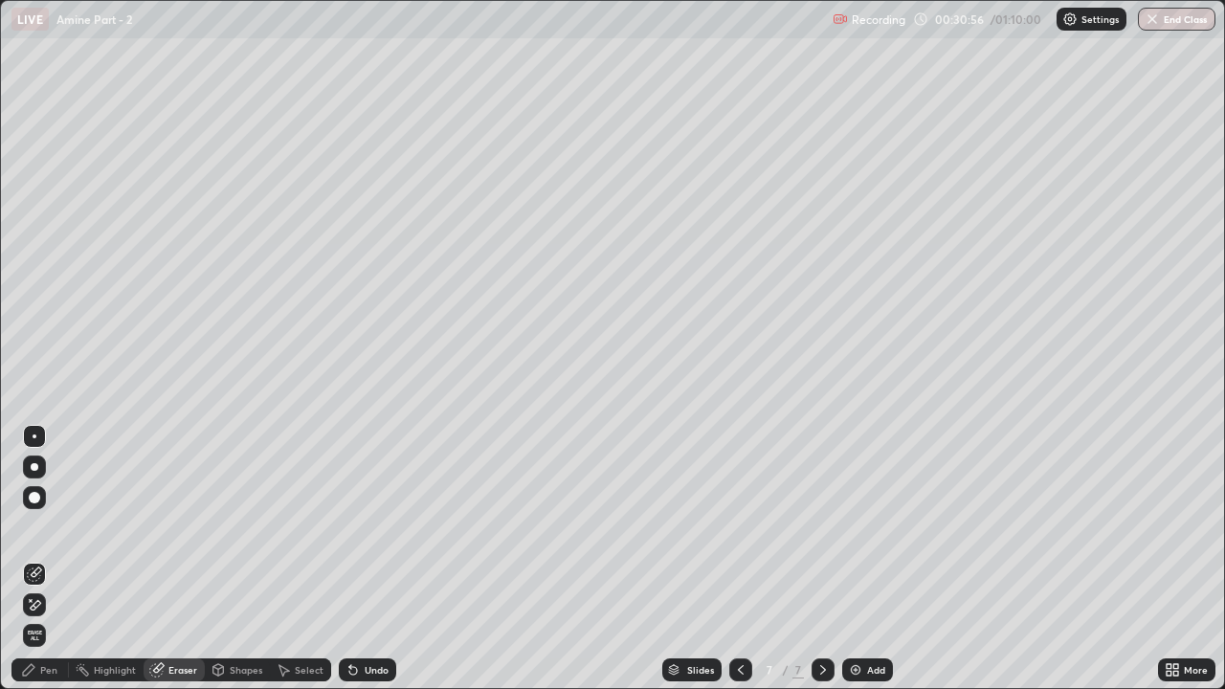
click at [54, 526] on div "Pen" at bounding box center [48, 670] width 17 height 10
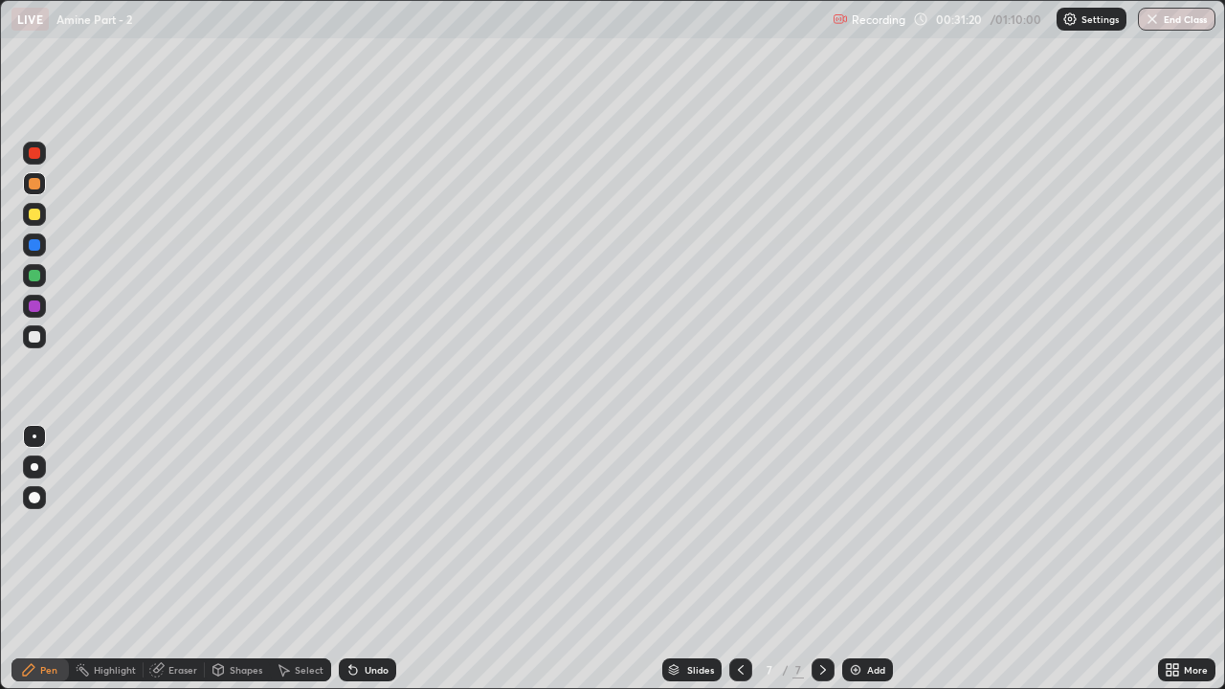
click at [857, 526] on img at bounding box center [855, 669] width 15 height 15
click at [739, 526] on icon at bounding box center [740, 669] width 15 height 15
click at [35, 337] on div at bounding box center [34, 336] width 11 height 11
click at [823, 526] on icon at bounding box center [823, 670] width 6 height 10
click at [42, 216] on div at bounding box center [34, 214] width 23 height 23
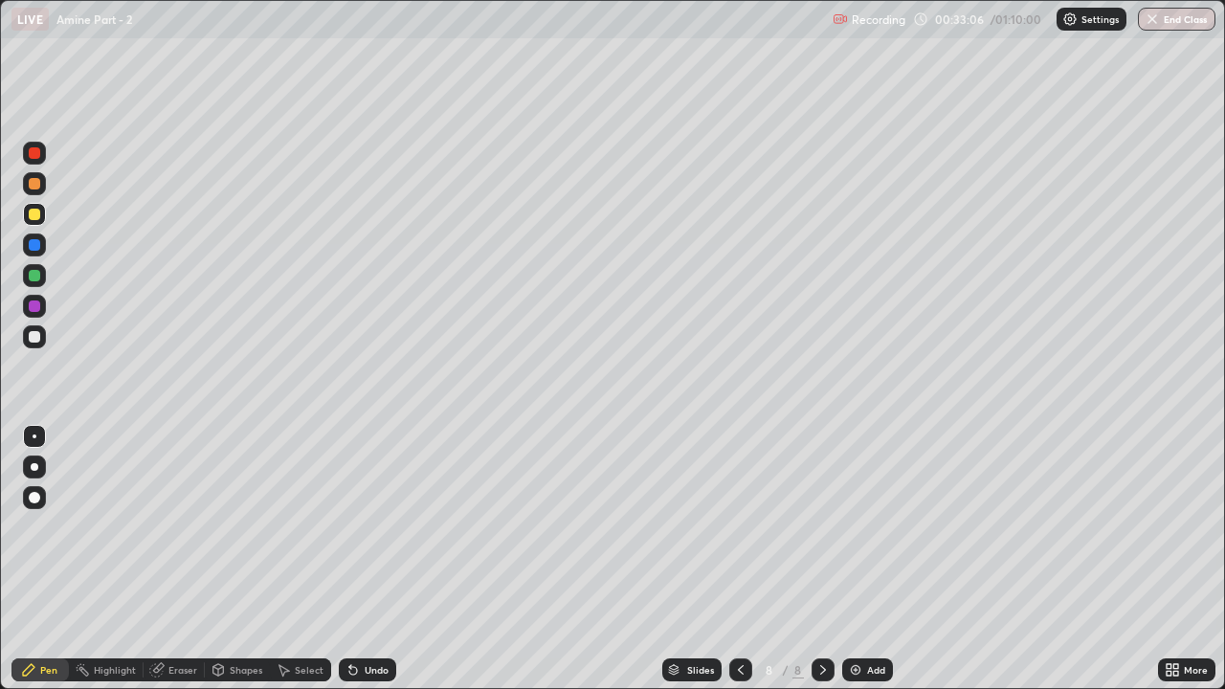
click at [35, 153] on div at bounding box center [34, 152] width 11 height 11
click at [39, 277] on div at bounding box center [34, 275] width 11 height 11
click at [868, 526] on div "Add" at bounding box center [867, 669] width 51 height 23
click at [188, 526] on div "Eraser" at bounding box center [182, 670] width 29 height 10
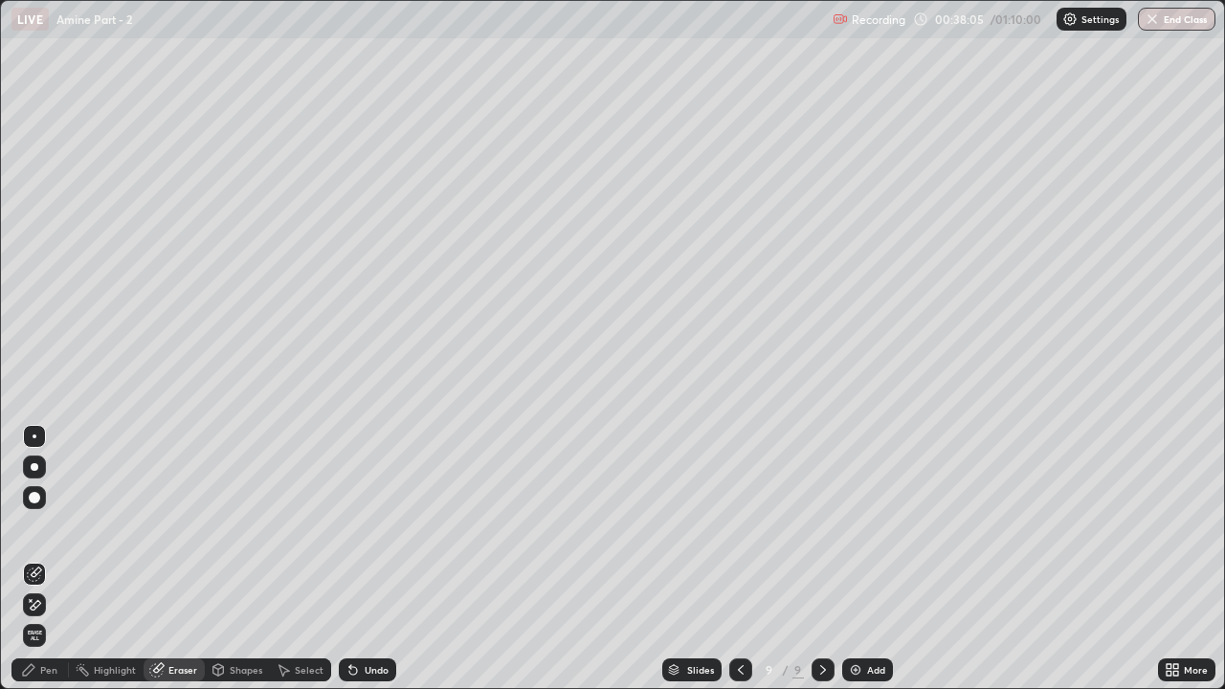
click at [57, 526] on div "Pen" at bounding box center [39, 669] width 57 height 23
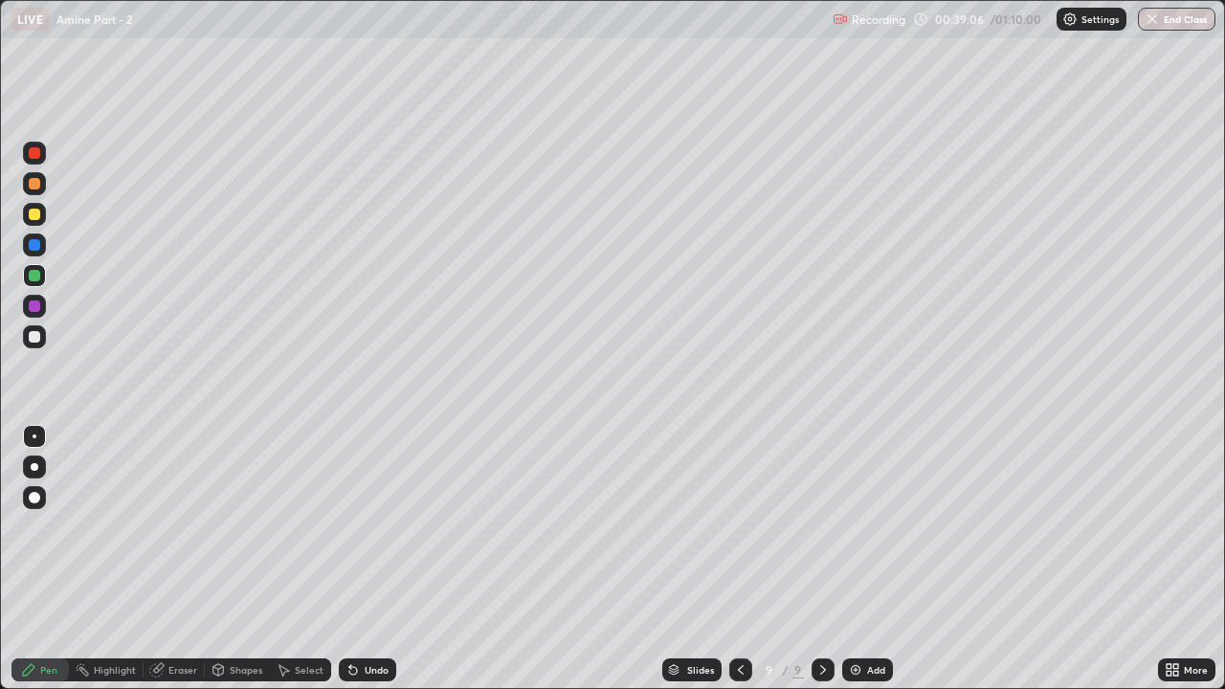
click at [43, 218] on div at bounding box center [34, 214] width 23 height 23
click at [37, 184] on div at bounding box center [34, 183] width 11 height 11
click at [41, 212] on div at bounding box center [34, 214] width 23 height 23
click at [186, 526] on div "Eraser" at bounding box center [182, 670] width 29 height 10
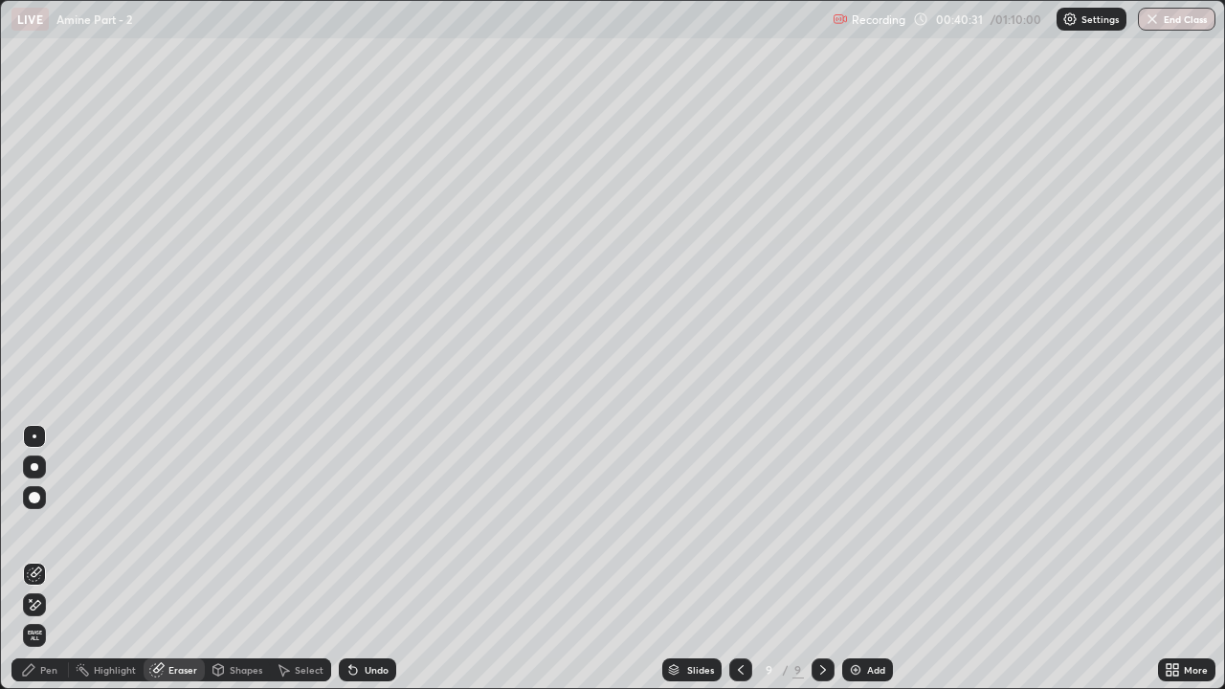
click at [50, 526] on div "Pen" at bounding box center [48, 670] width 17 height 10
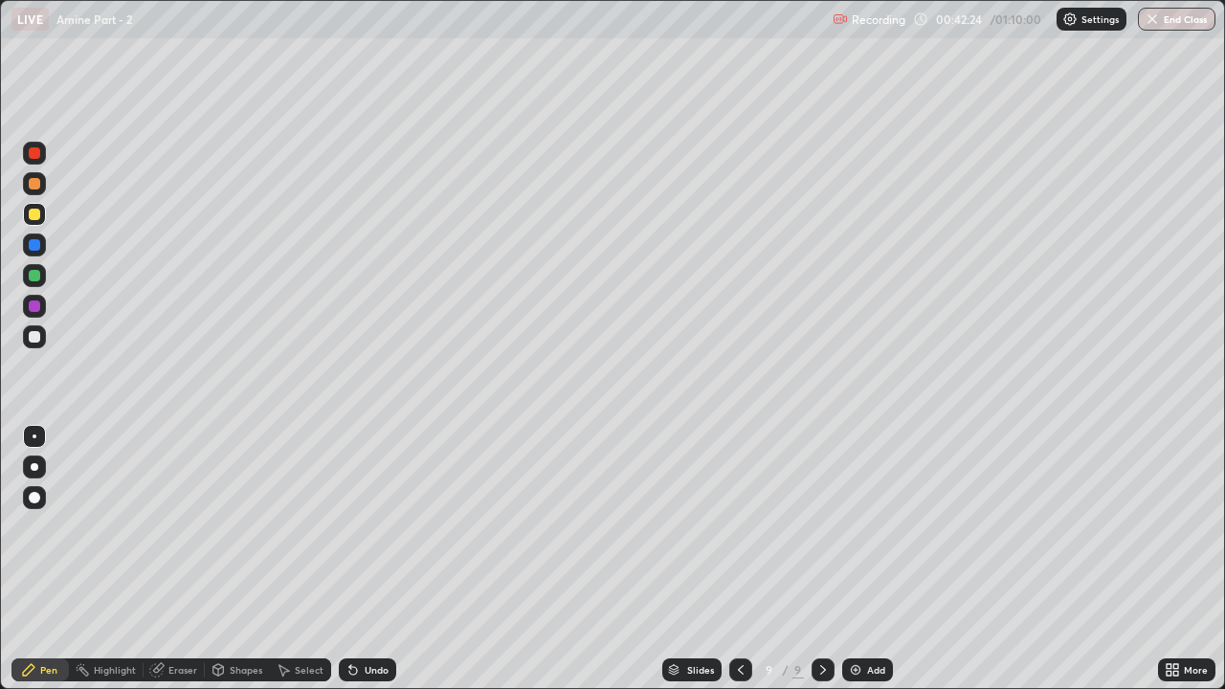
click at [35, 337] on div at bounding box center [34, 336] width 11 height 11
click at [43, 274] on div at bounding box center [34, 275] width 23 height 23
click at [36, 150] on div at bounding box center [34, 152] width 11 height 11
click at [864, 526] on div "Add" at bounding box center [867, 669] width 51 height 23
click at [35, 336] on div at bounding box center [34, 336] width 11 height 11
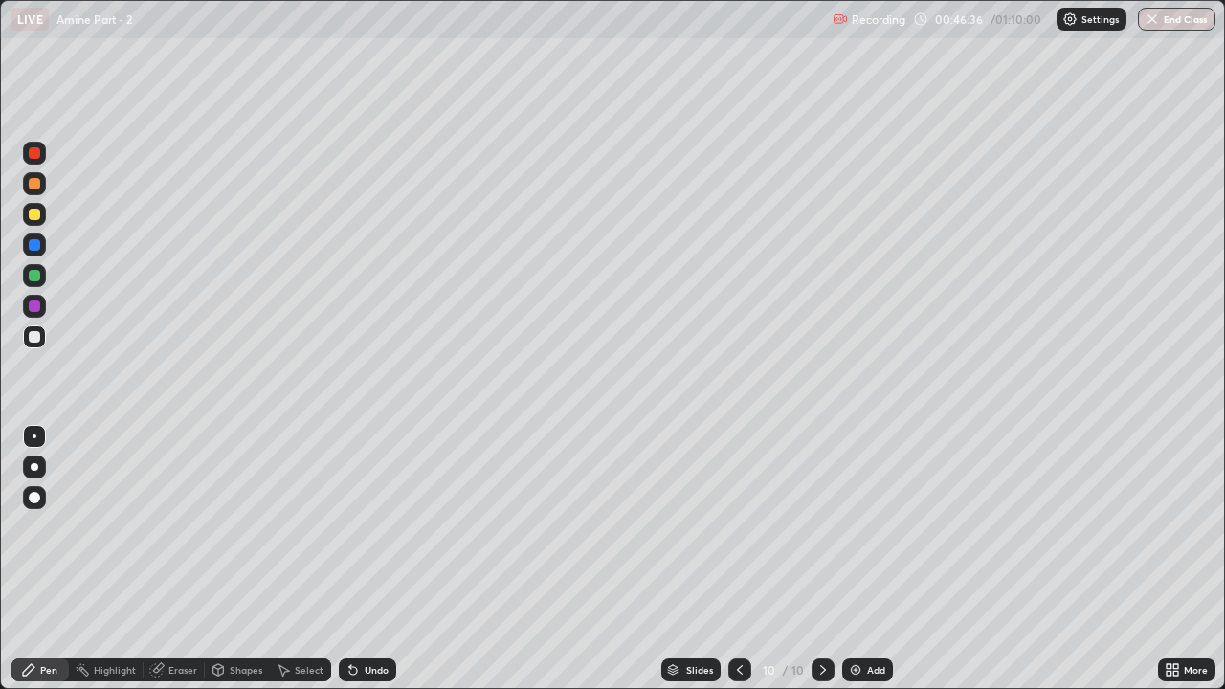
click at [36, 219] on div at bounding box center [34, 214] width 11 height 11
click at [41, 155] on div at bounding box center [34, 153] width 23 height 23
click at [33, 277] on div at bounding box center [34, 275] width 11 height 11
click at [188, 526] on div "Eraser" at bounding box center [182, 670] width 29 height 10
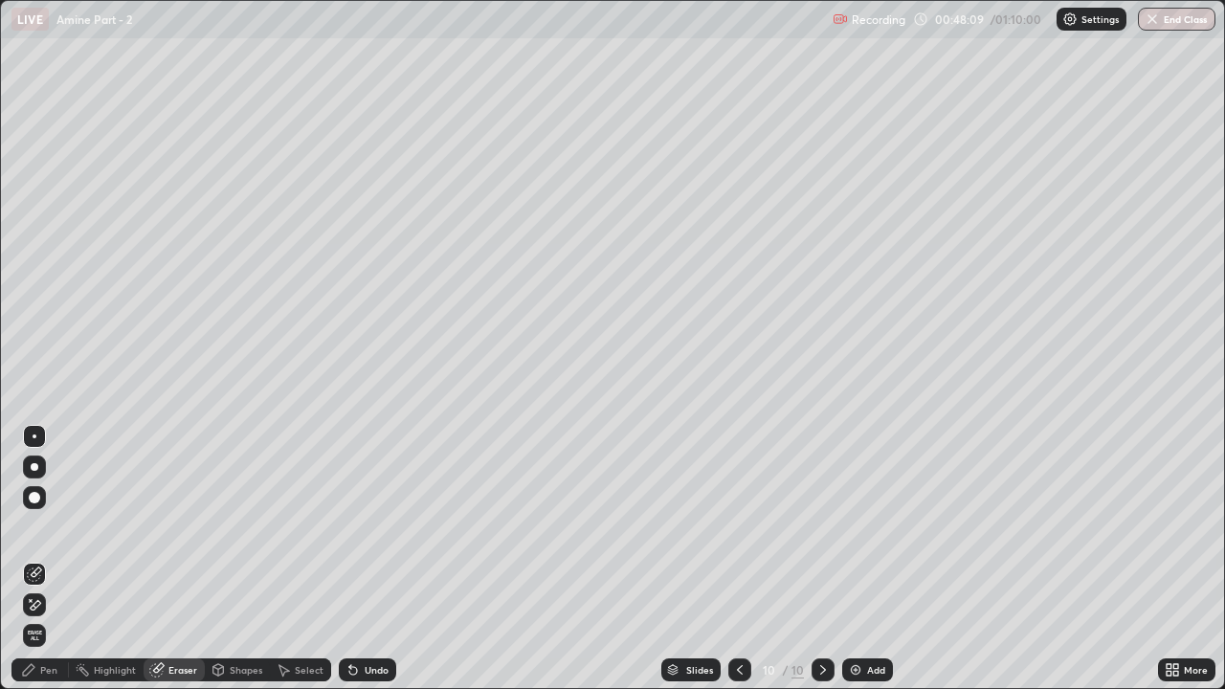
click at [51, 526] on div "Pen" at bounding box center [48, 670] width 17 height 10
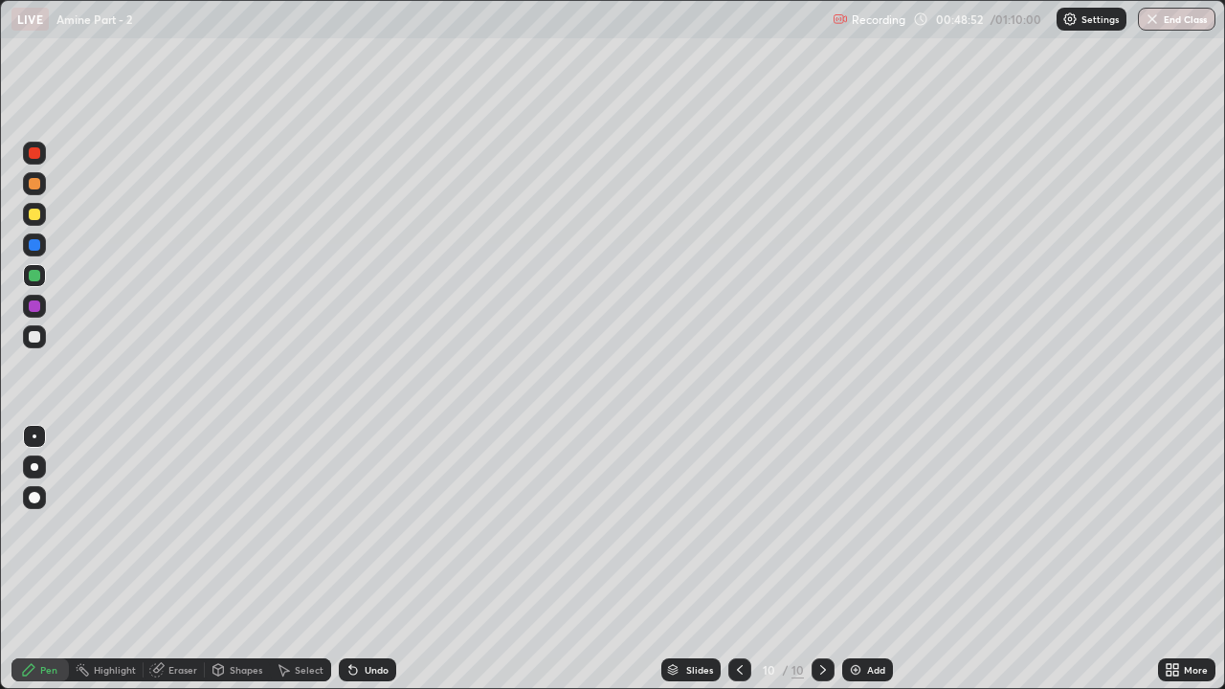
click at [34, 336] on div at bounding box center [34, 336] width 11 height 11
click at [29, 210] on div at bounding box center [34, 214] width 11 height 11
click at [26, 162] on div at bounding box center [34, 153] width 23 height 23
click at [863, 526] on div "Add" at bounding box center [867, 669] width 51 height 23
click at [38, 215] on div at bounding box center [34, 214] width 11 height 11
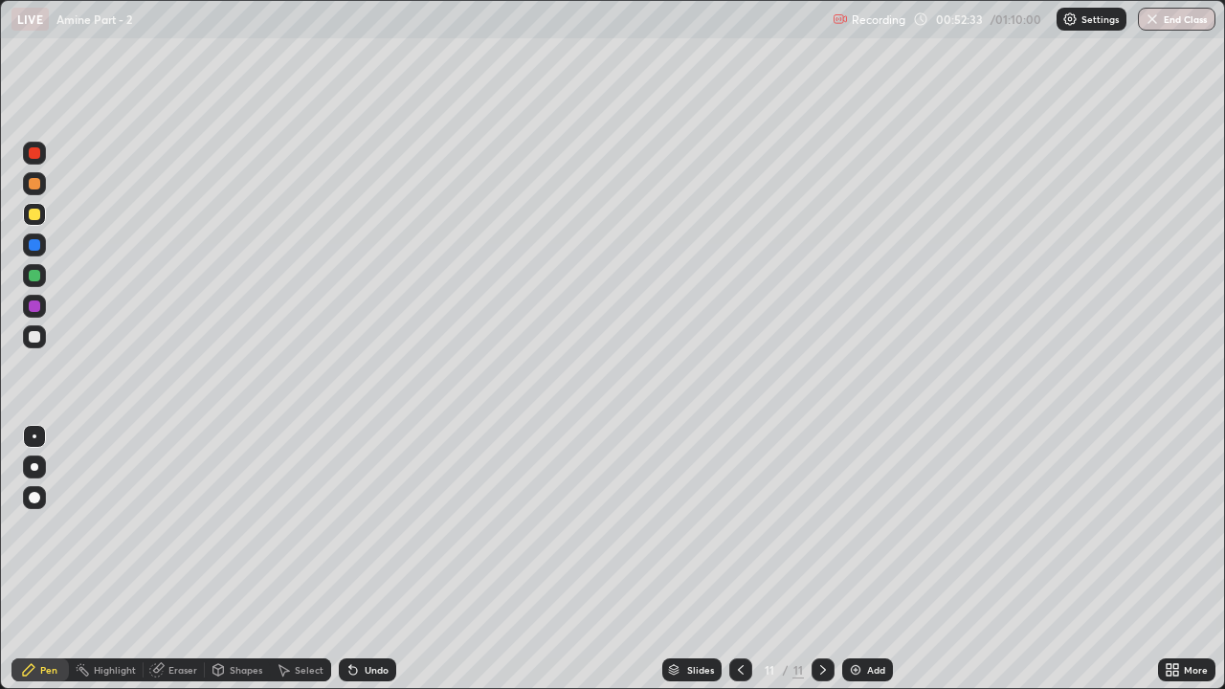
click at [35, 184] on div at bounding box center [34, 183] width 11 height 11
click at [34, 219] on div at bounding box center [34, 214] width 11 height 11
click at [34, 182] on div at bounding box center [34, 183] width 11 height 11
click at [38, 154] on div at bounding box center [34, 152] width 11 height 11
click at [35, 276] on div at bounding box center [34, 275] width 11 height 11
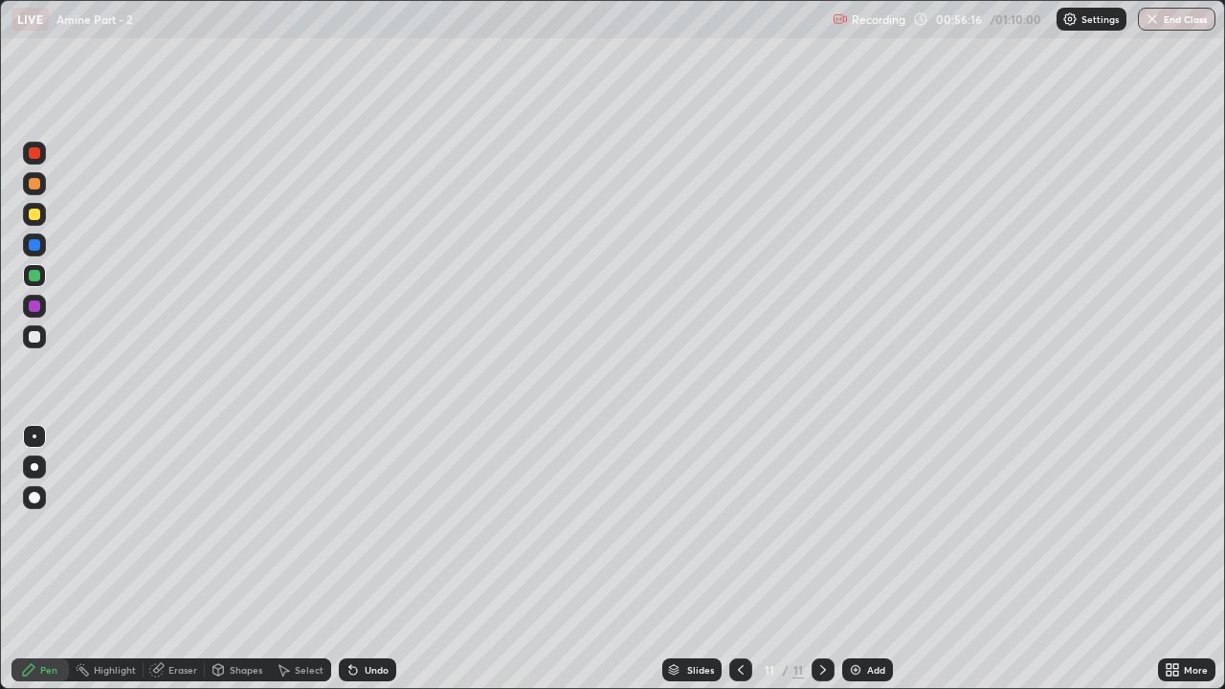
click at [181, 526] on div "Eraser" at bounding box center [182, 670] width 29 height 10
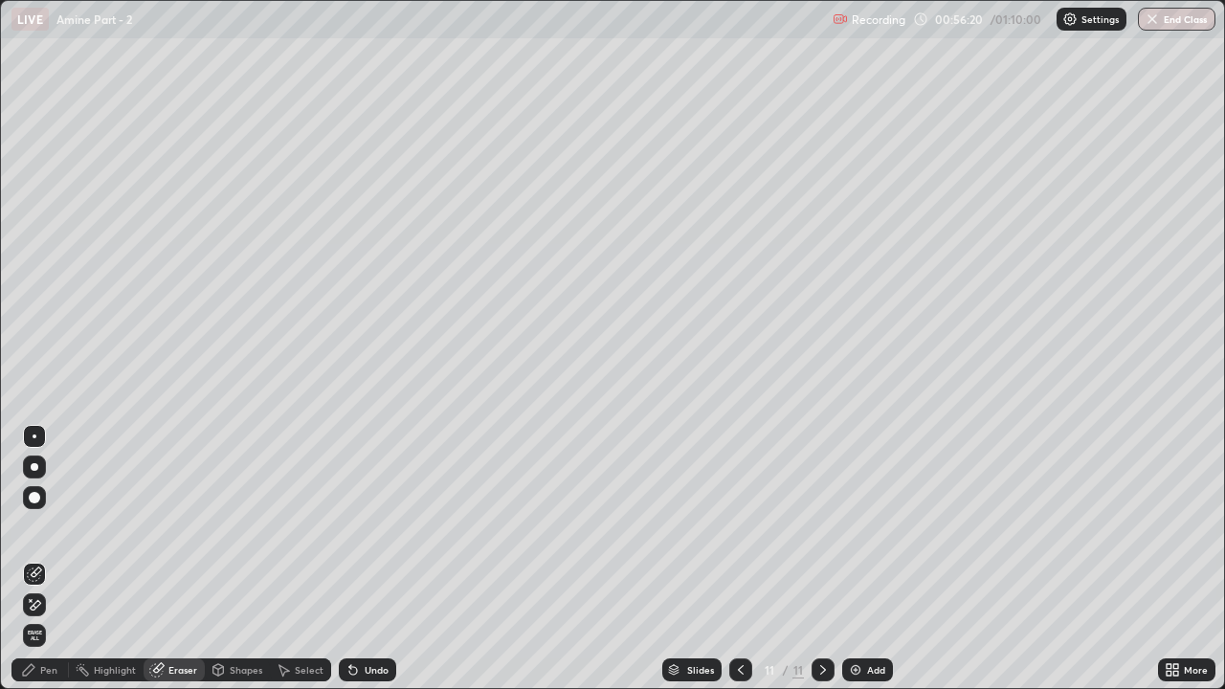
click at [46, 526] on div "Pen" at bounding box center [48, 670] width 17 height 10
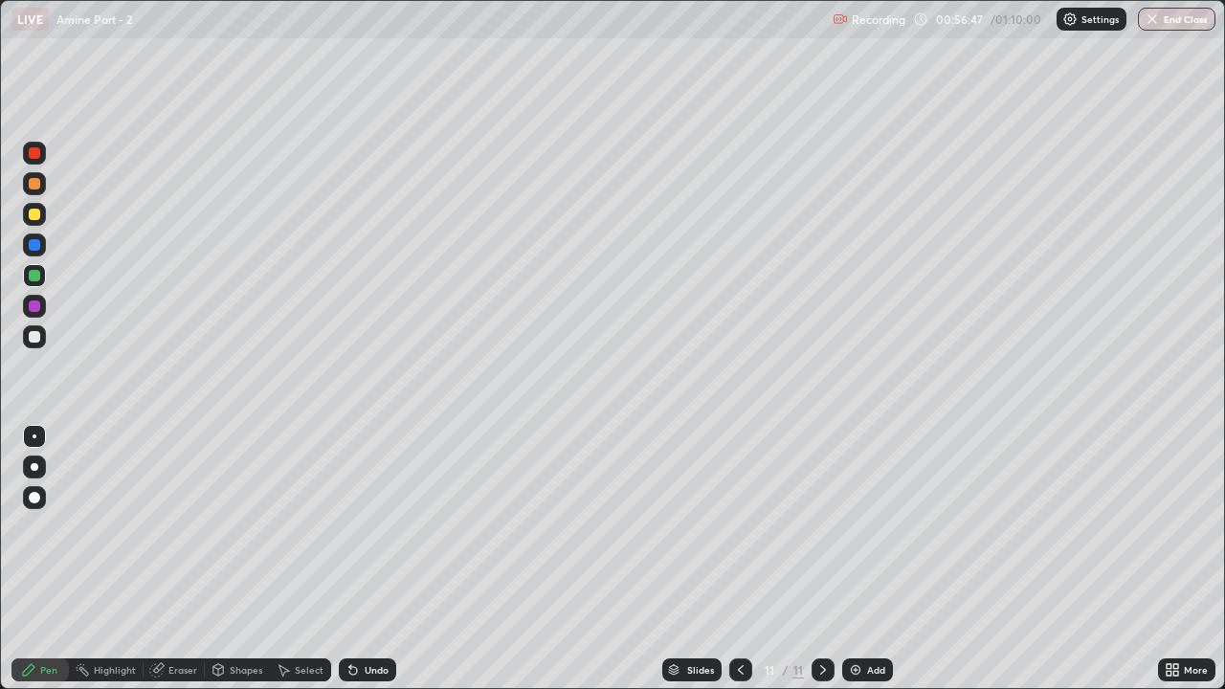
click at [186, 526] on div "Eraser" at bounding box center [182, 670] width 29 height 10
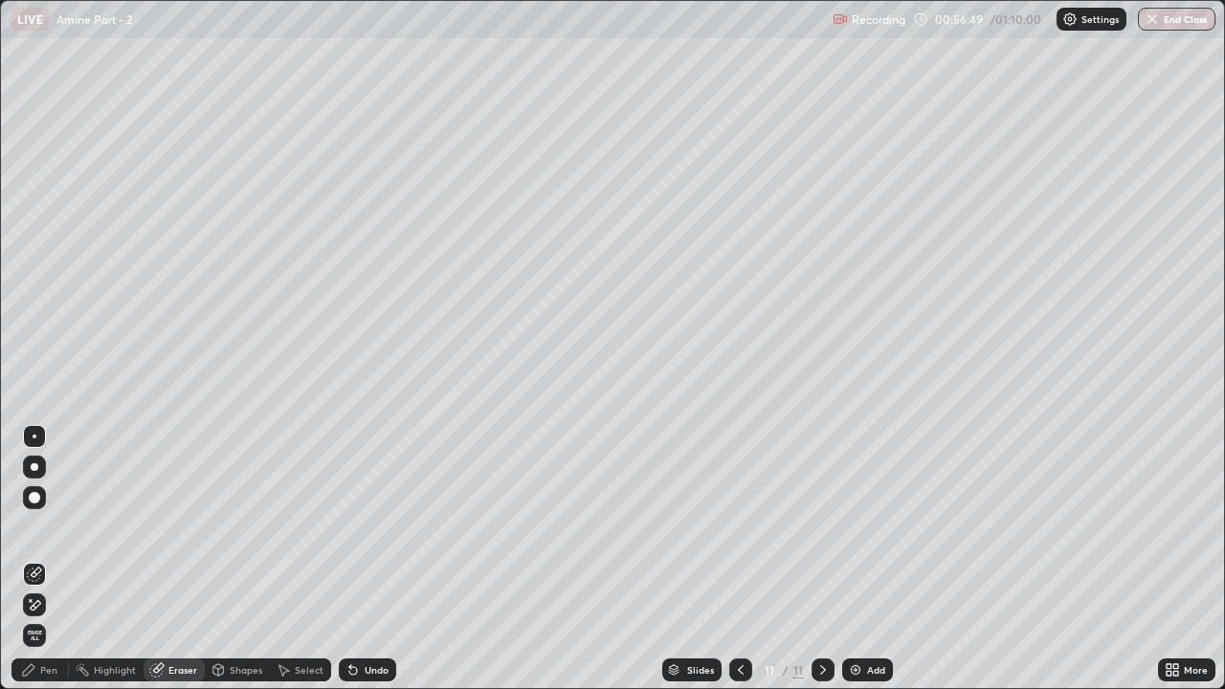
click at [53, 526] on div "Pen" at bounding box center [48, 670] width 17 height 10
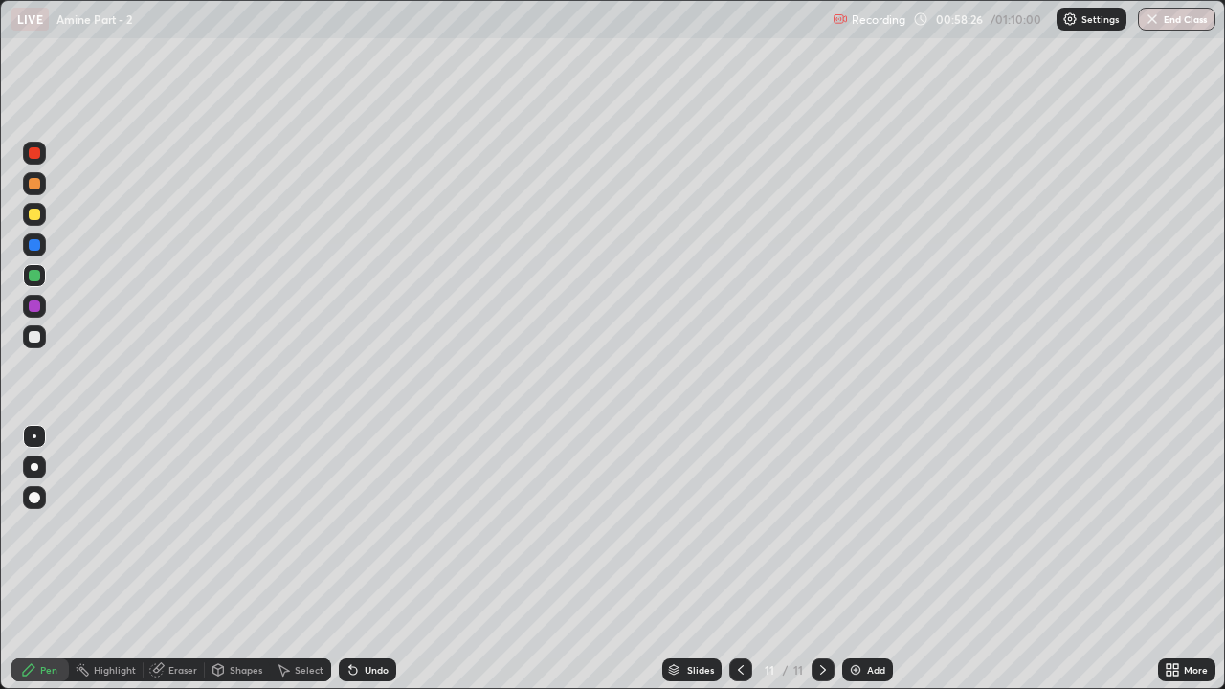
click at [863, 526] on div "Add" at bounding box center [867, 669] width 51 height 23
click at [186, 526] on div "Eraser" at bounding box center [182, 670] width 29 height 10
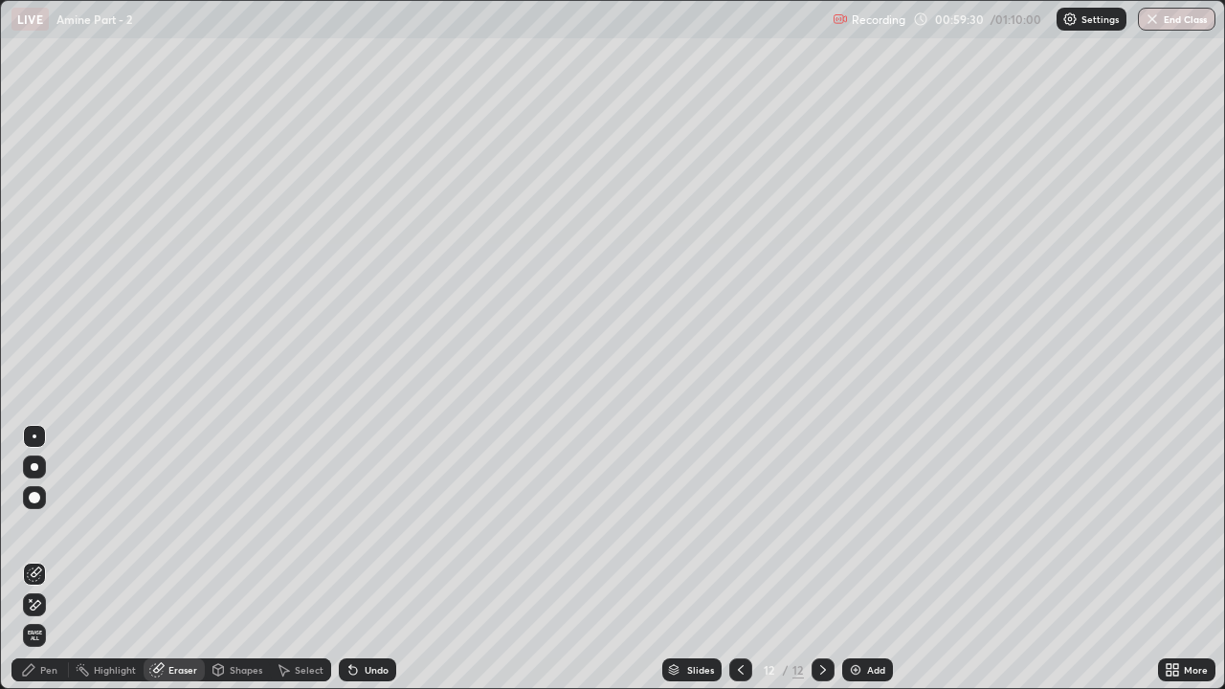
click at [53, 526] on div "Pen" at bounding box center [48, 670] width 17 height 10
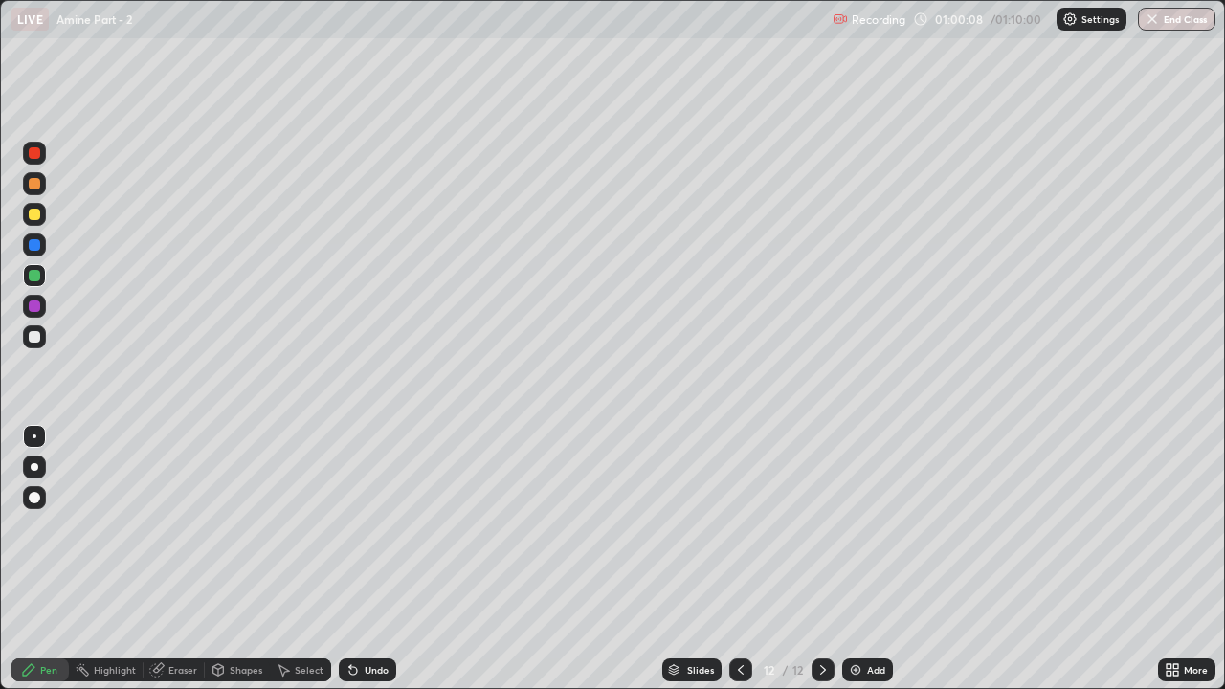
click at [189, 526] on div "Eraser" at bounding box center [182, 670] width 29 height 10
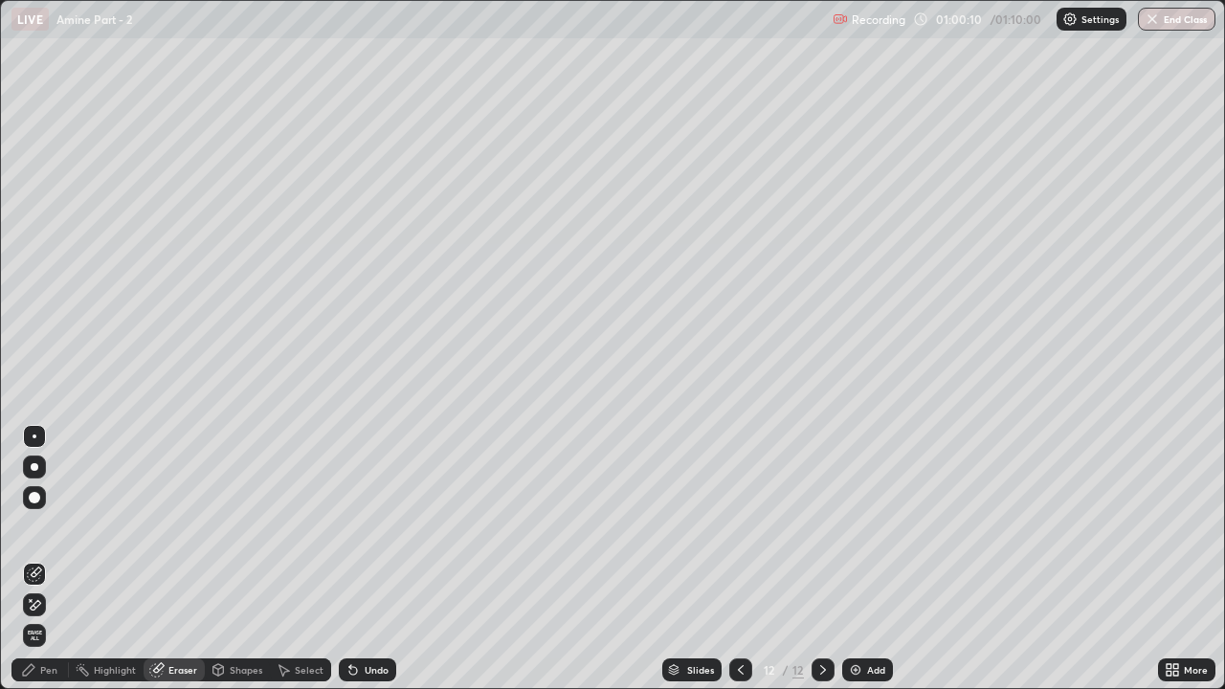
click at [49, 526] on div "Pen" at bounding box center [48, 670] width 17 height 10
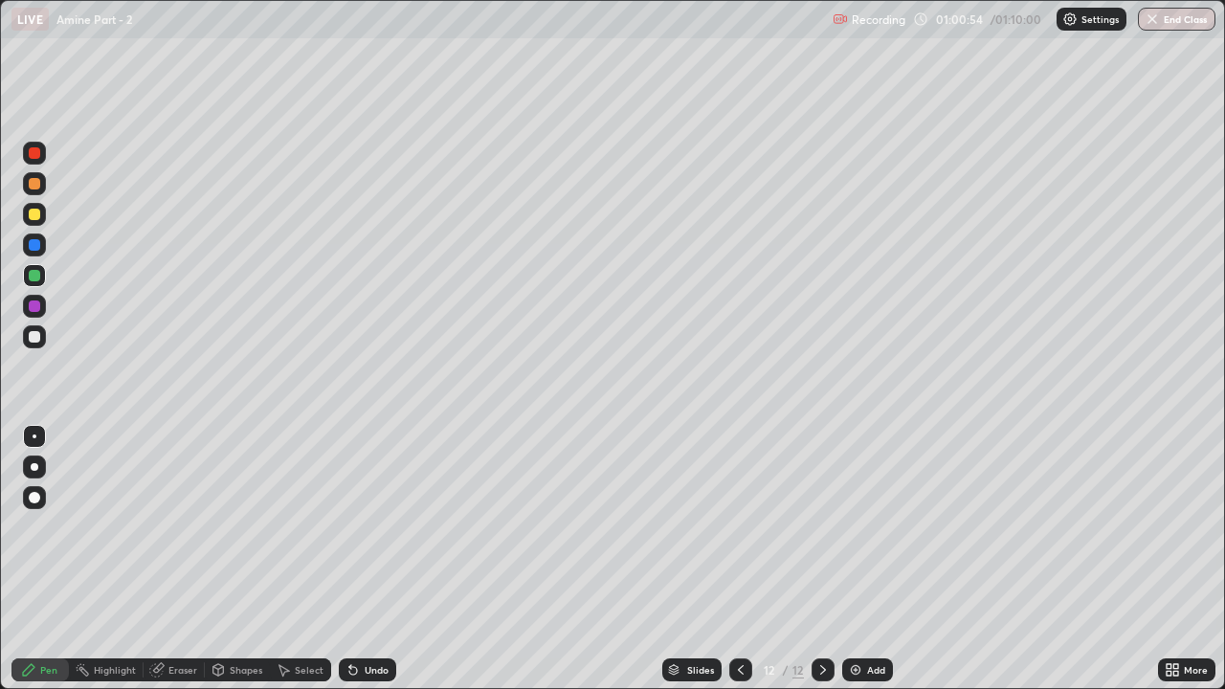
click at [31, 187] on div at bounding box center [34, 183] width 11 height 11
click at [43, 304] on div at bounding box center [34, 306] width 23 height 23
click at [862, 526] on div "Add" at bounding box center [867, 669] width 51 height 23
click at [39, 342] on div at bounding box center [34, 336] width 23 height 23
click at [176, 526] on div "Eraser" at bounding box center [182, 670] width 29 height 10
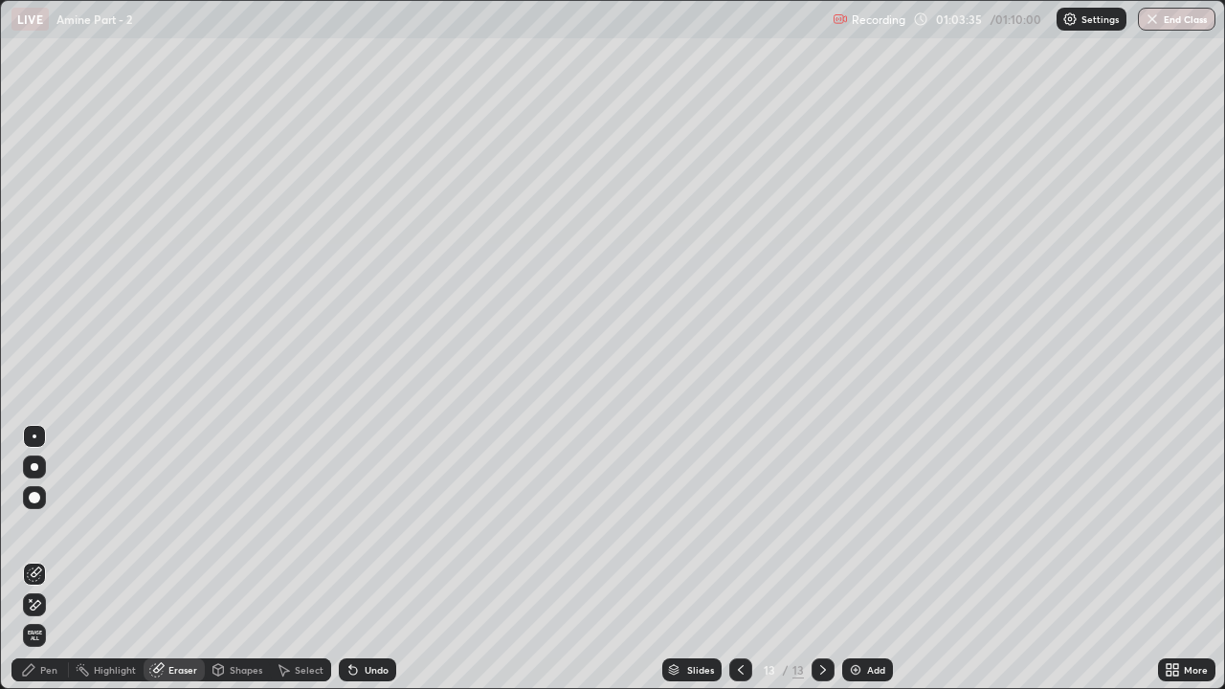
click at [49, 526] on div "Pen" at bounding box center [48, 670] width 17 height 10
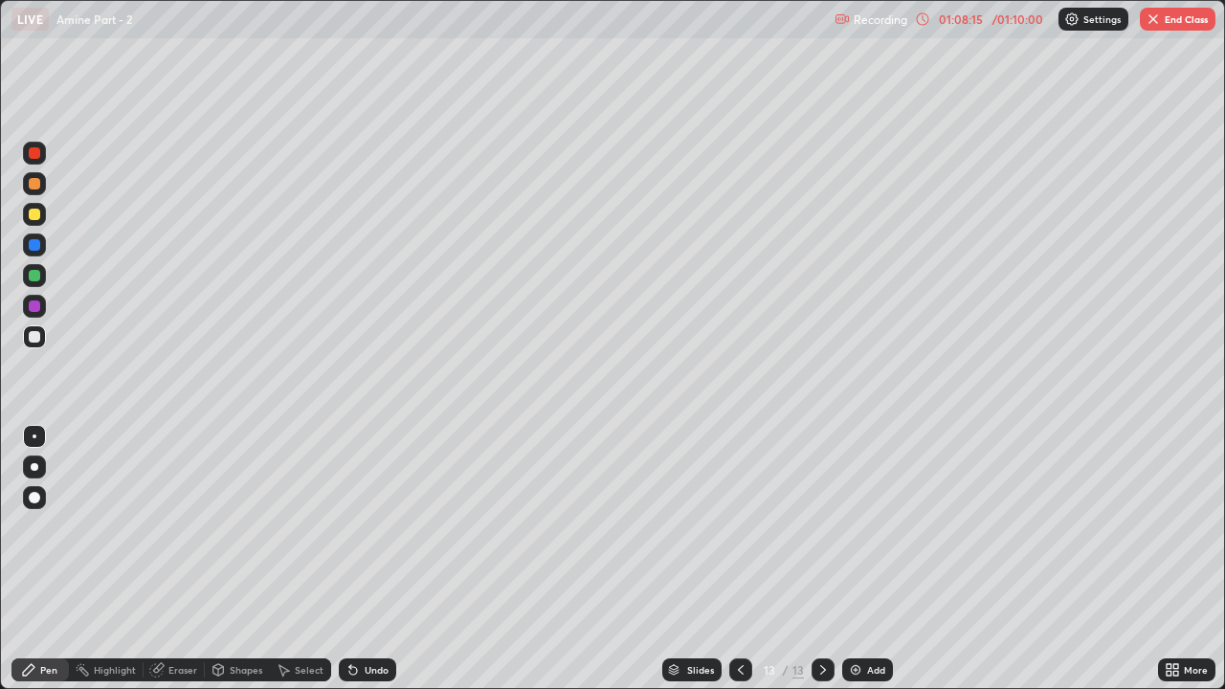
click at [32, 185] on div at bounding box center [34, 183] width 11 height 11
click at [35, 248] on div at bounding box center [34, 244] width 11 height 11
click at [41, 338] on div at bounding box center [34, 336] width 23 height 23
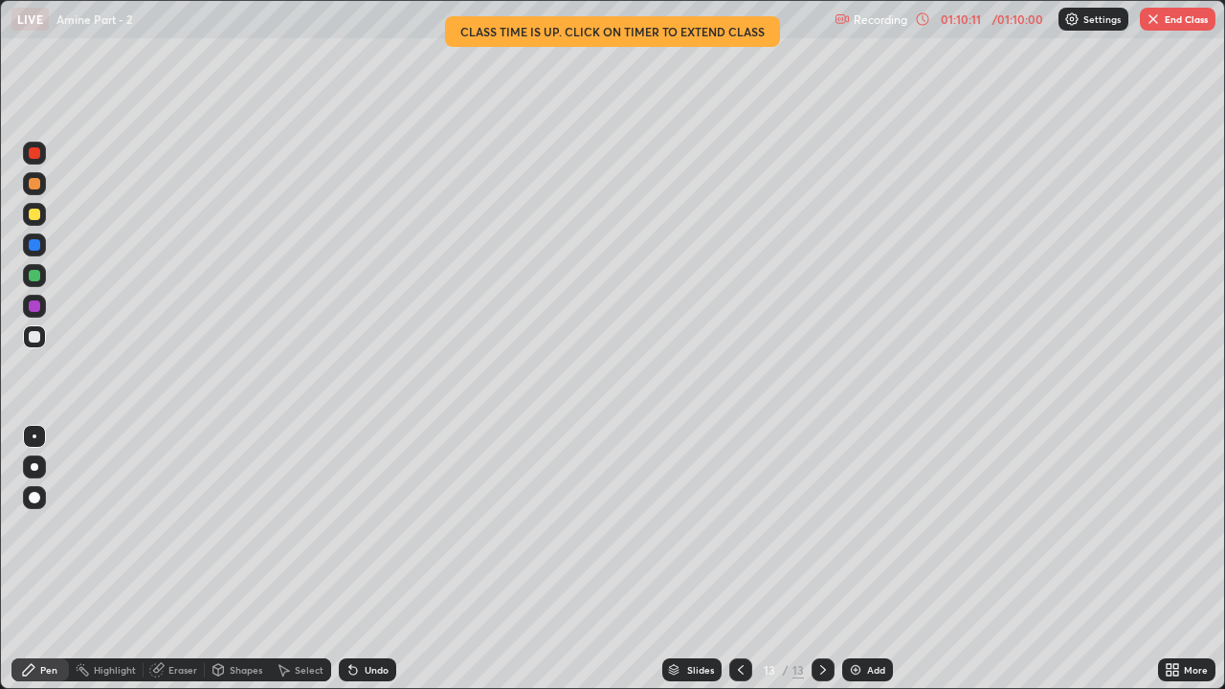
click at [1177, 17] on button "End Class" at bounding box center [1178, 19] width 76 height 23
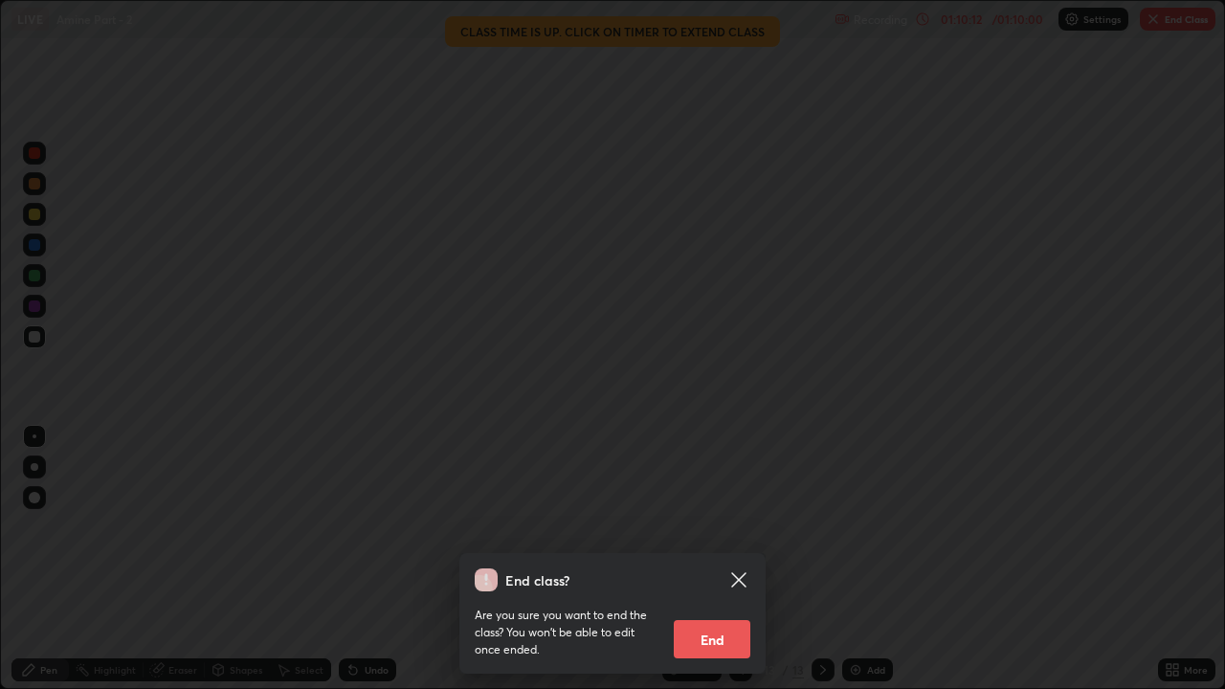
click at [716, 526] on button "End" at bounding box center [712, 639] width 77 height 38
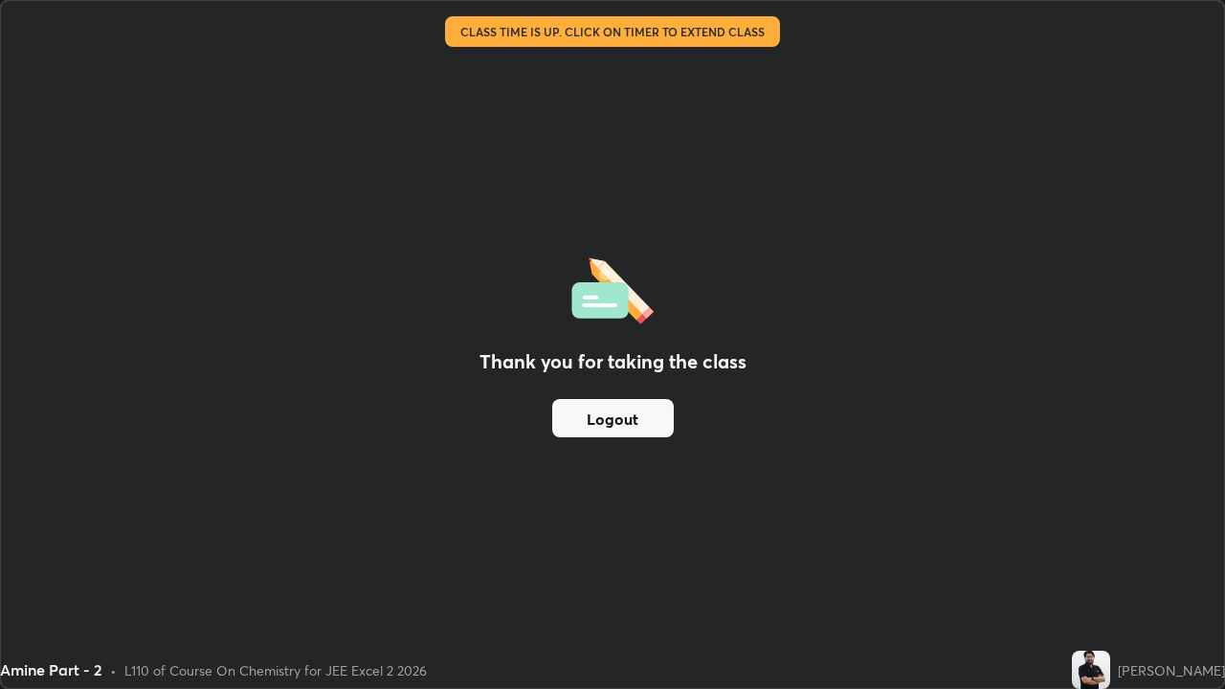
click at [632, 422] on button "Logout" at bounding box center [613, 418] width 122 height 38
